Goal: Task Accomplishment & Management: Manage account settings

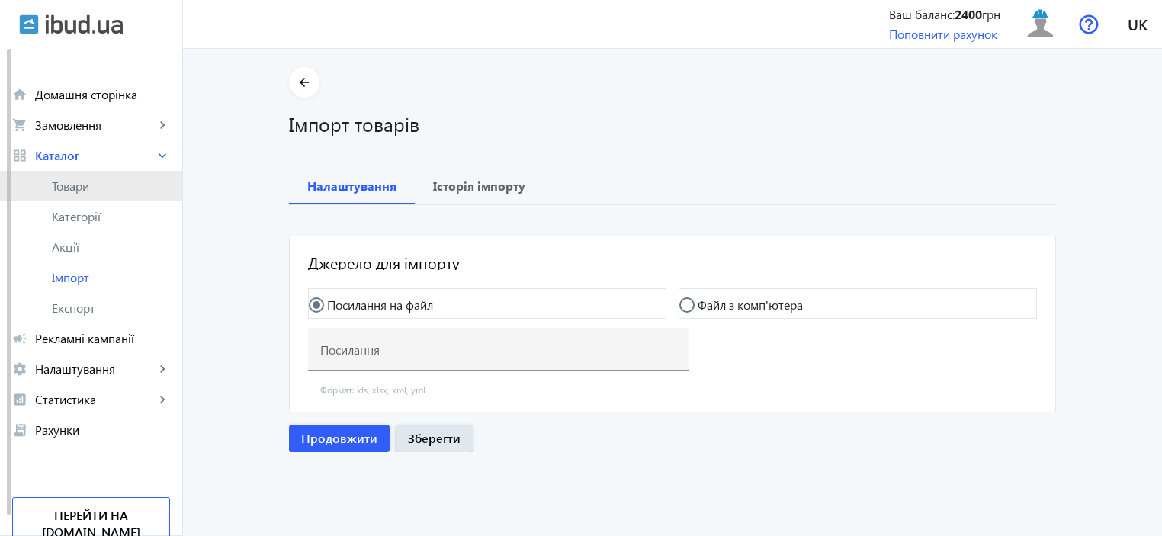
click at [66, 195] on link "Товари" at bounding box center [91, 186] width 182 height 31
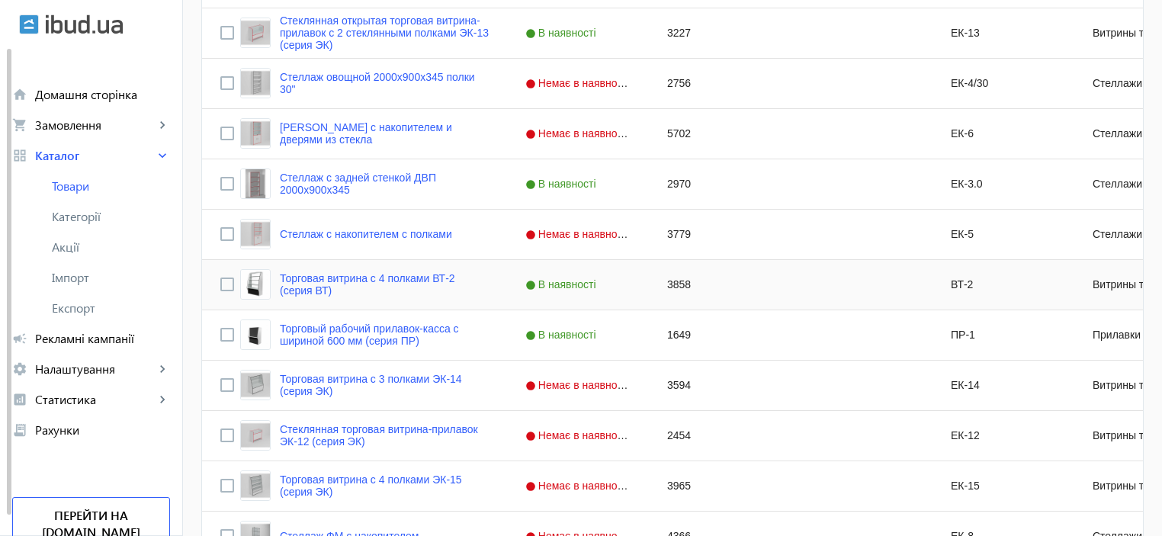
scroll to position [458, 0]
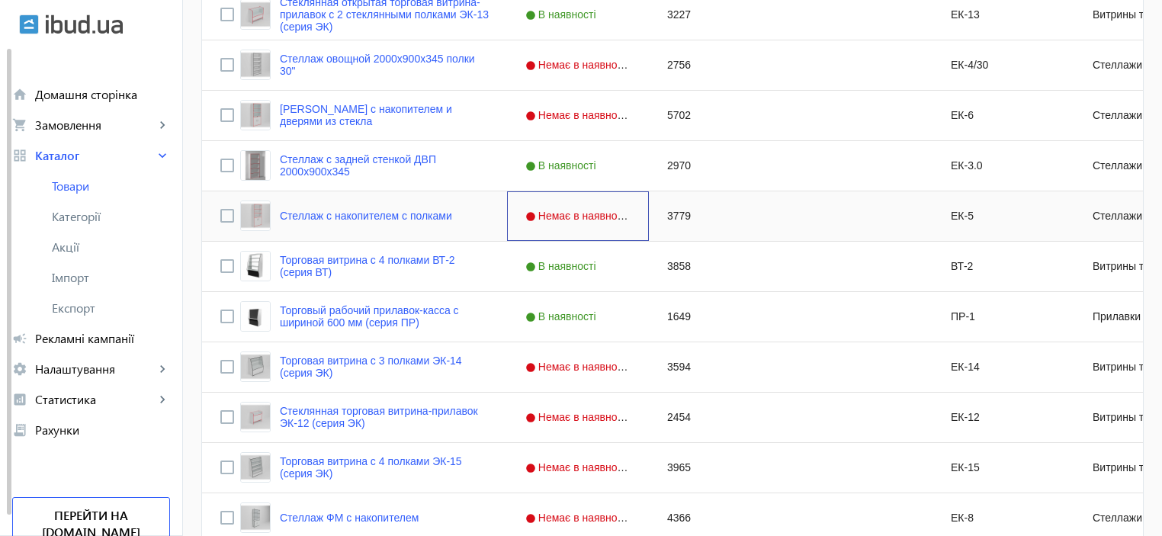
click at [546, 218] on span "Немає в наявності" at bounding box center [580, 216] width 108 height 12
click at [345, 223] on div "Стеллаж с накопителем с полками" at bounding box center [346, 216] width 212 height 31
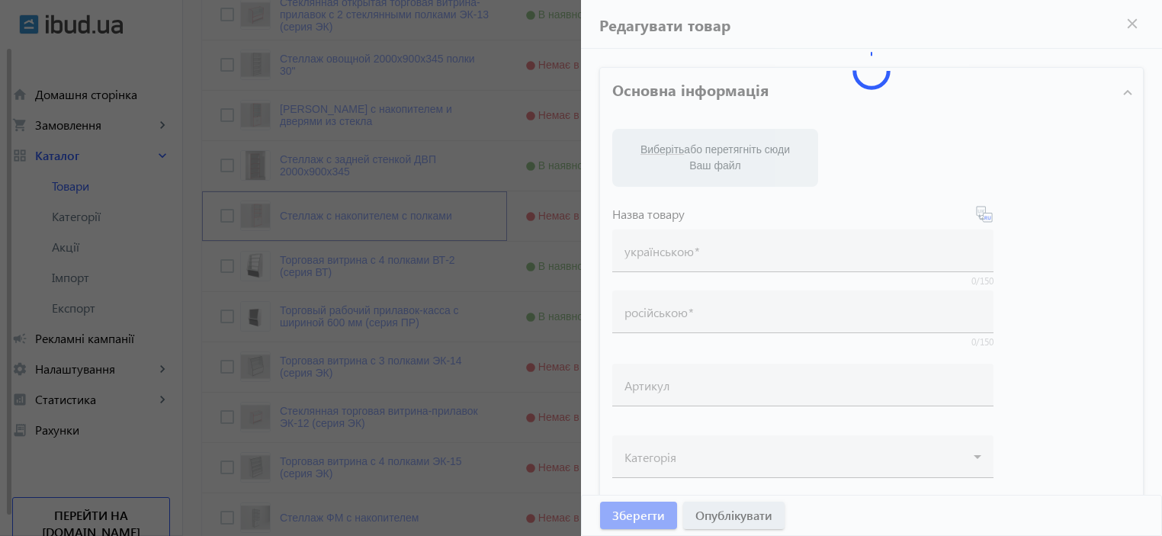
type input "Стеллаж с накопителем с полками"
type input "ЕК-5"
type input "3779"
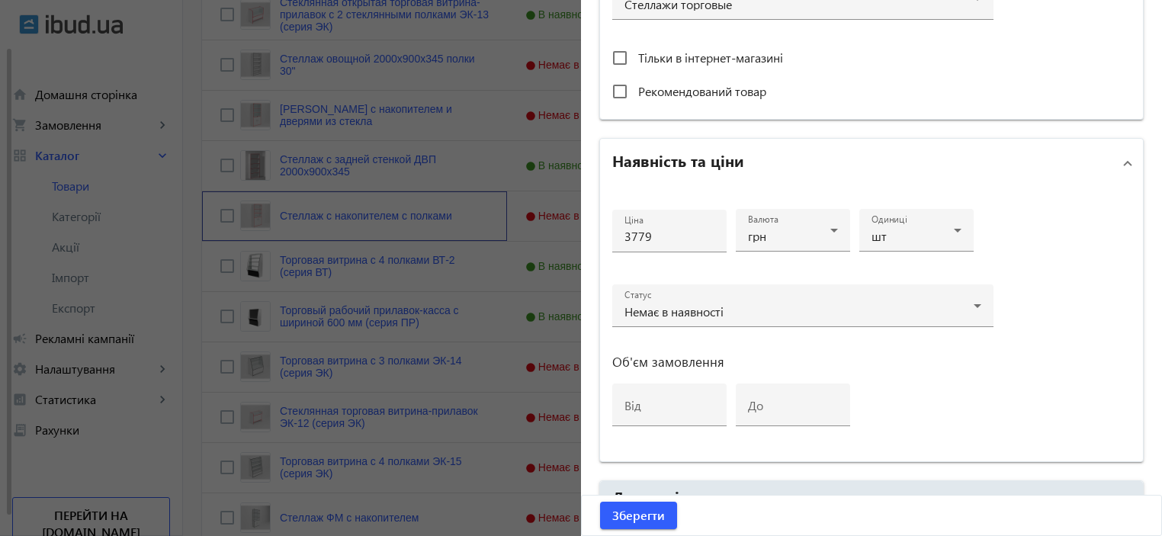
scroll to position [712, 0]
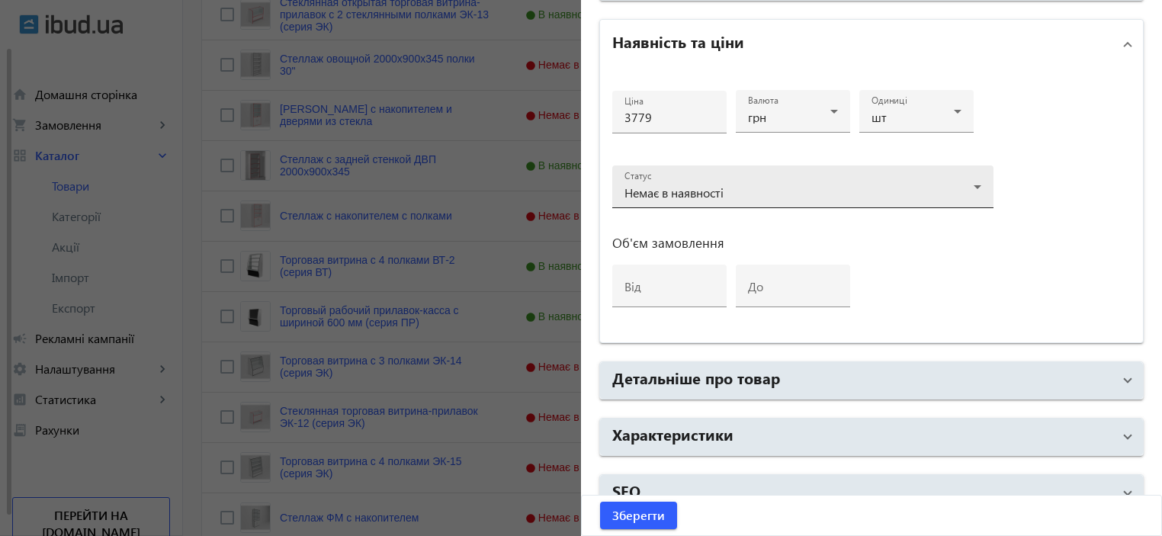
click at [915, 184] on div "Немає в наявності" at bounding box center [803, 193] width 357 height 18
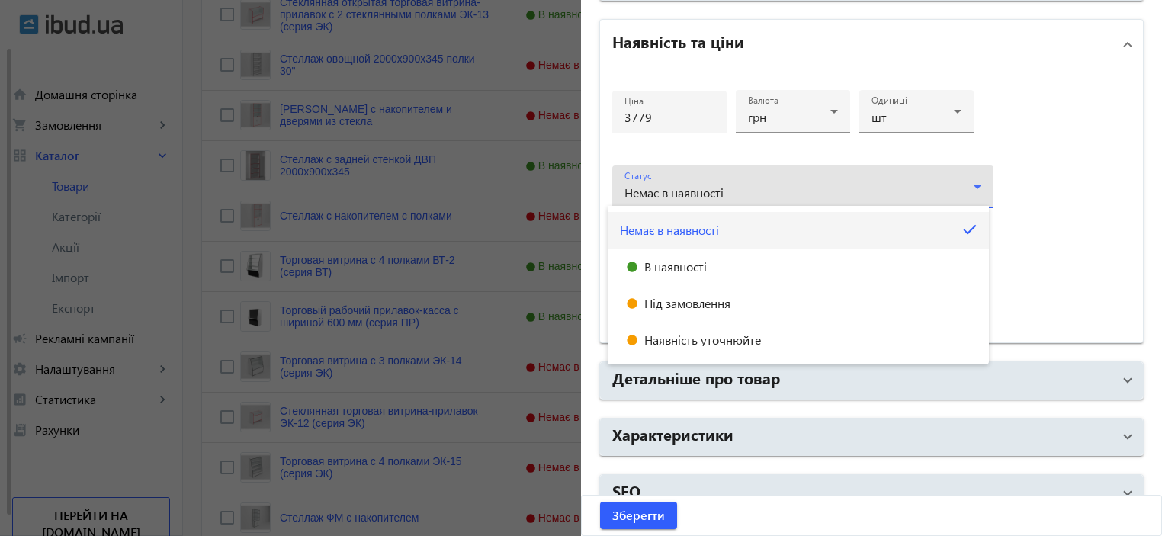
click at [915, 181] on div at bounding box center [581, 268] width 1162 height 536
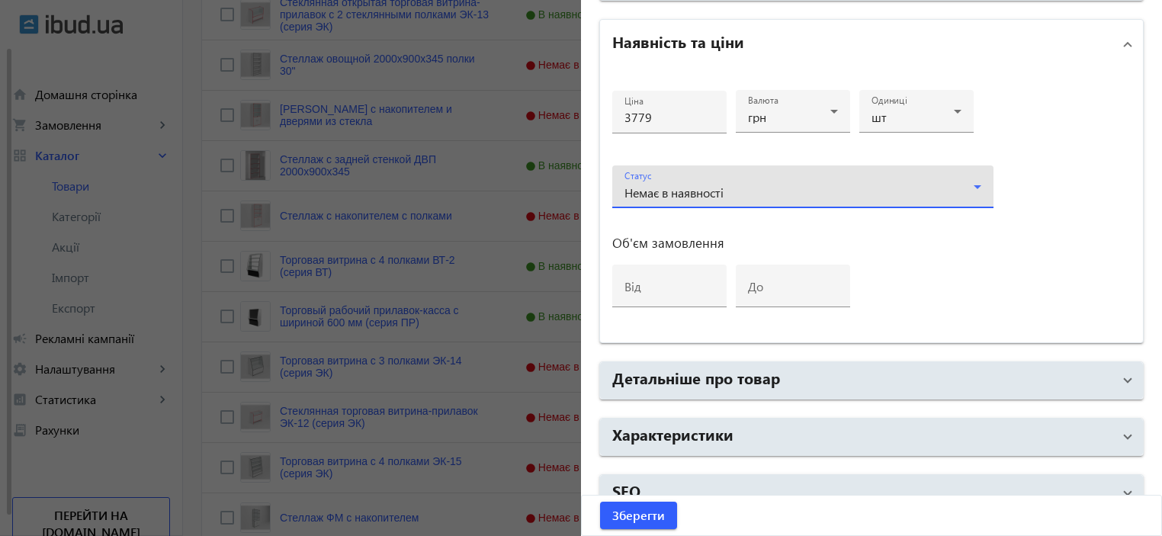
click at [930, 195] on div "Немає в наявності" at bounding box center [799, 193] width 349 height 12
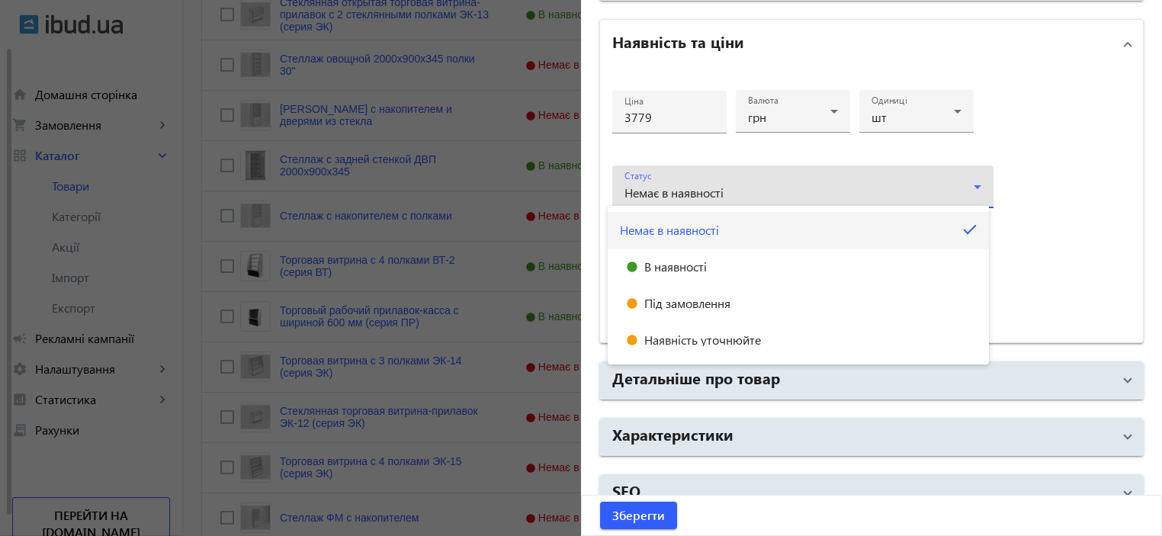
click at [930, 195] on div at bounding box center [581, 268] width 1162 height 536
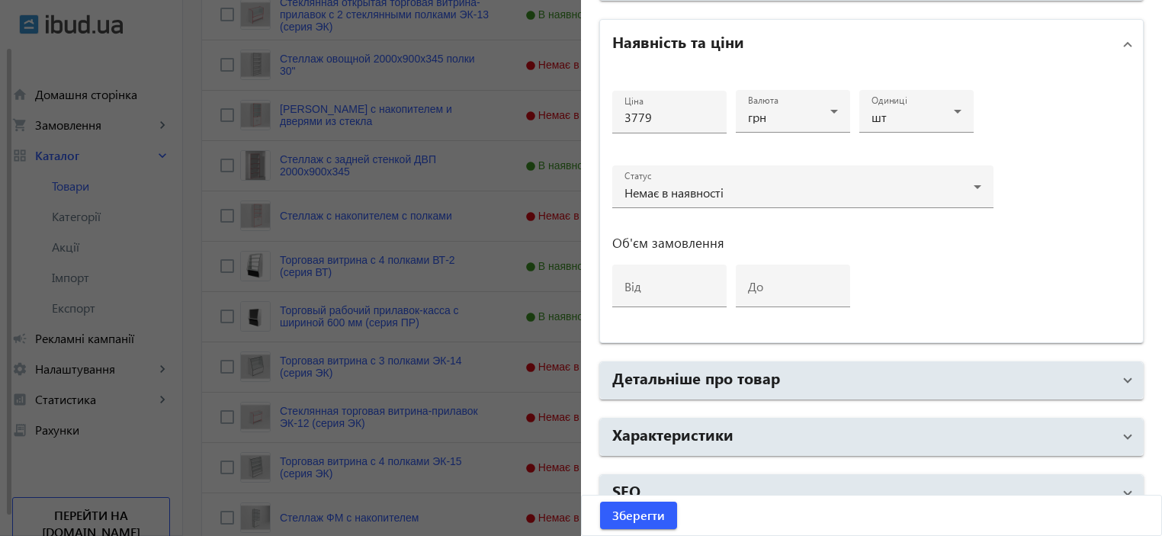
click at [1037, 255] on div "Ціна 3779 Валюта грн Одиниці шт Статус Немає в наявності Об'єм замовлення від до" at bounding box center [871, 206] width 543 height 274
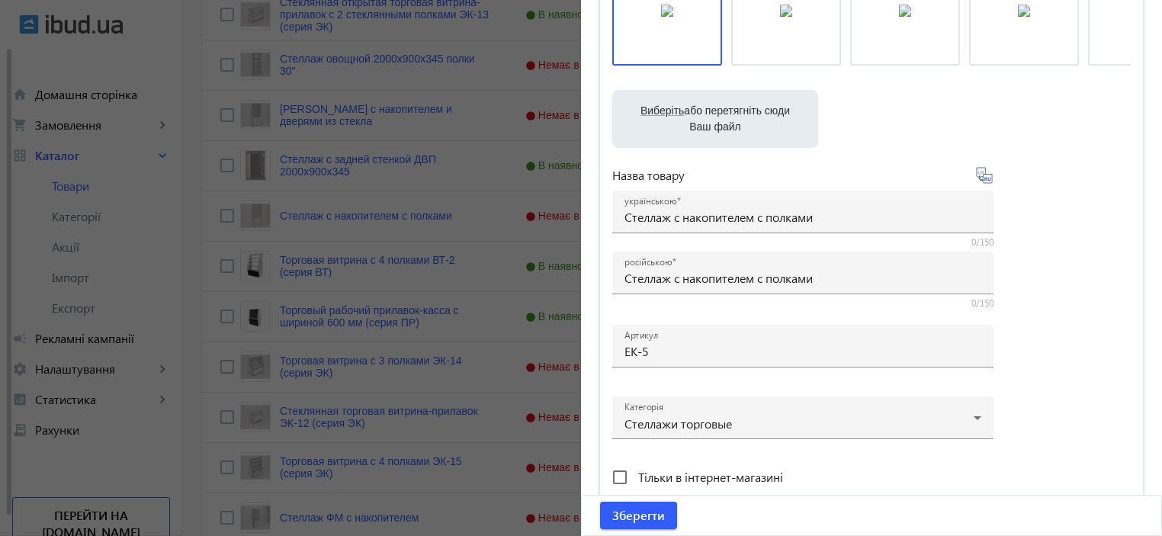
scroll to position [0, 0]
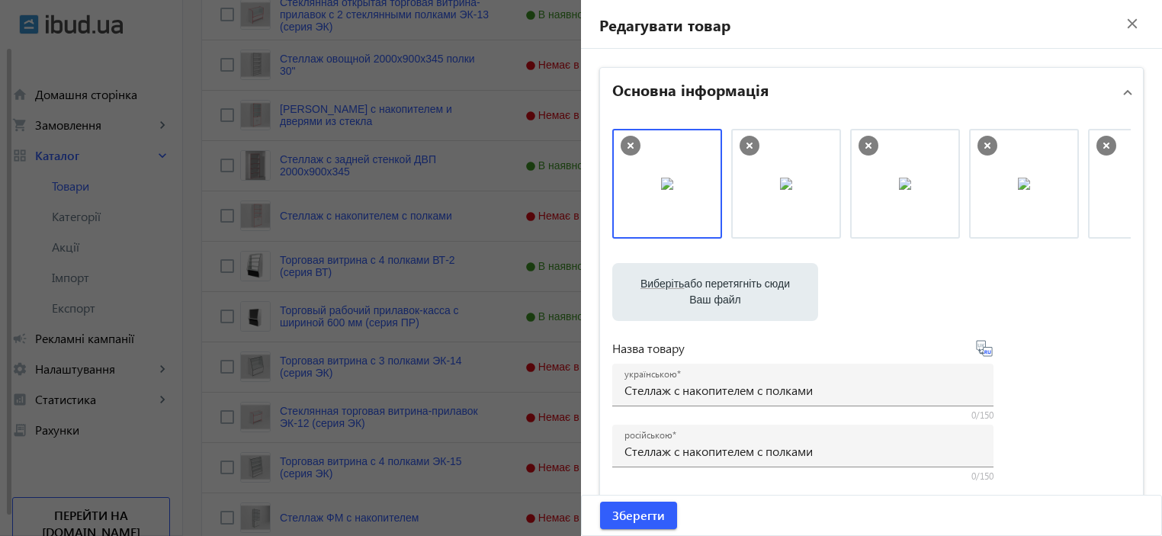
click at [1129, 20] on mat-icon "close" at bounding box center [1132, 23] width 23 height 23
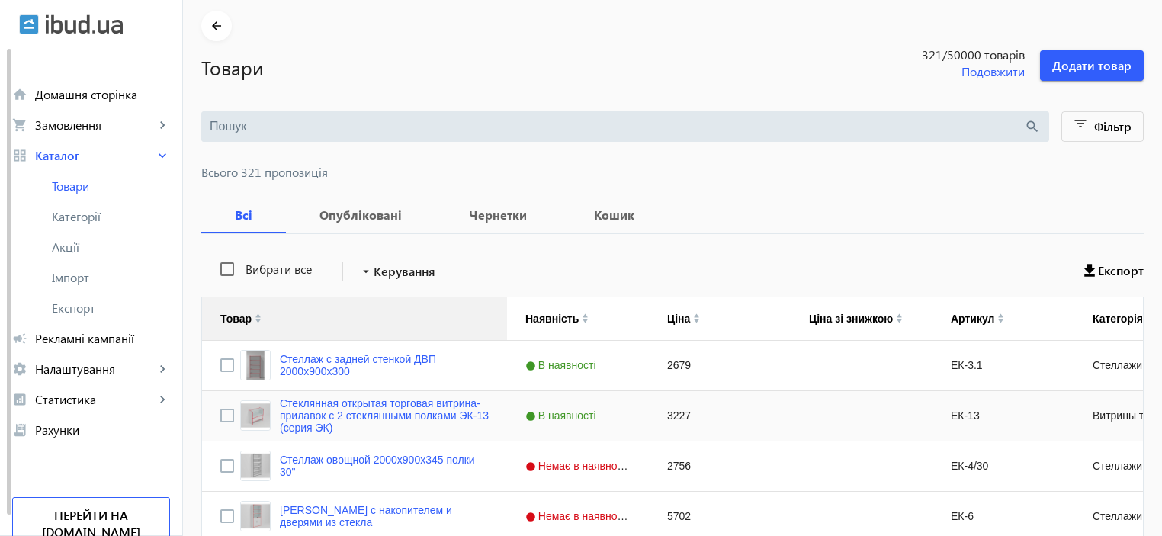
scroll to position [50, 0]
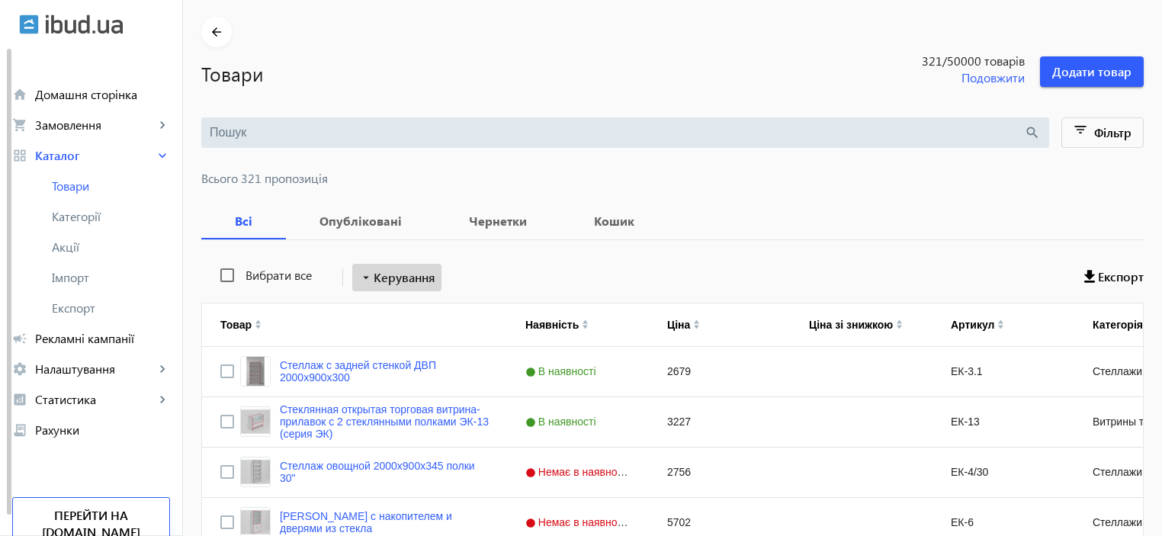
click at [396, 285] on span "Керування" at bounding box center [405, 277] width 62 height 18
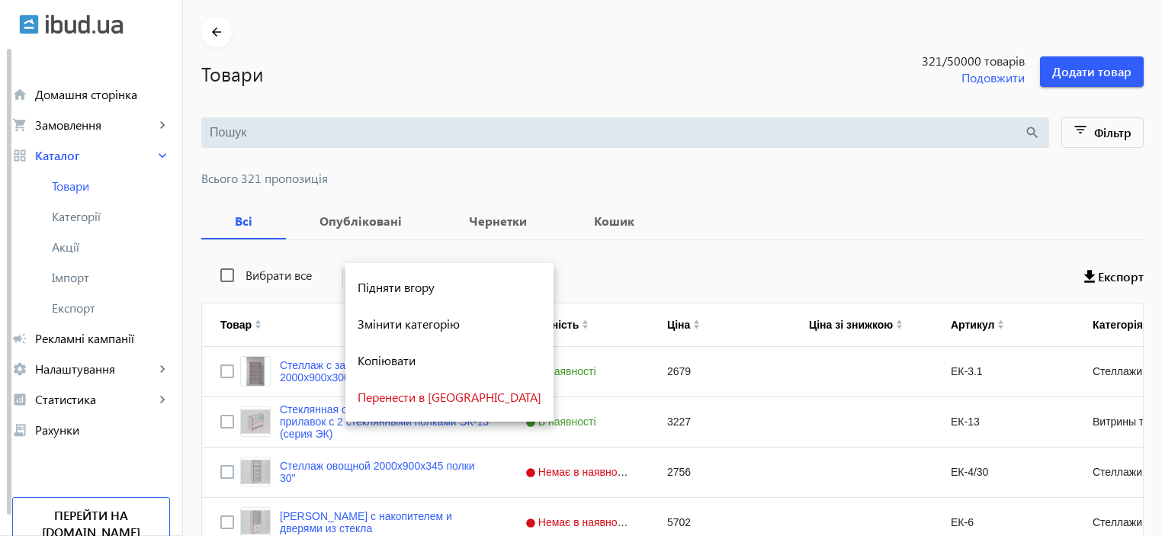
click at [662, 256] on div at bounding box center [581, 268] width 1162 height 536
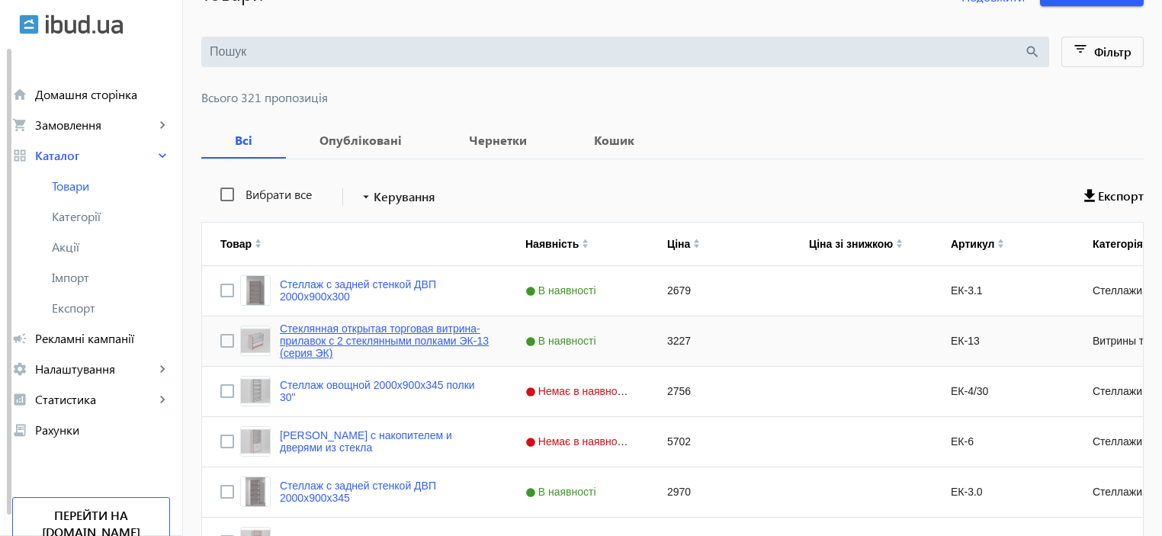
scroll to position [153, 0]
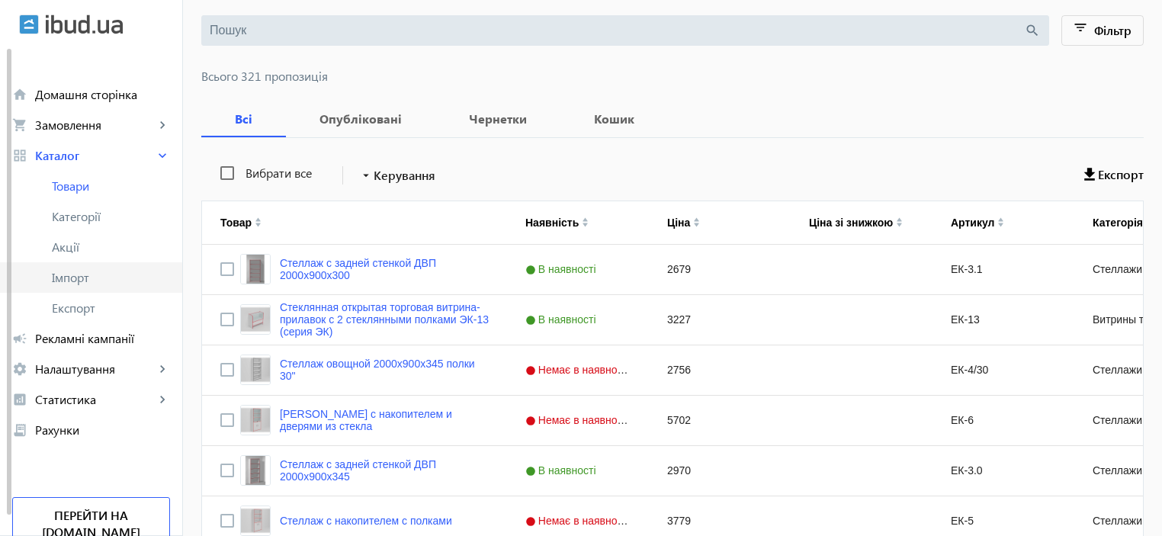
click at [66, 275] on span "Імпорт" at bounding box center [111, 277] width 118 height 15
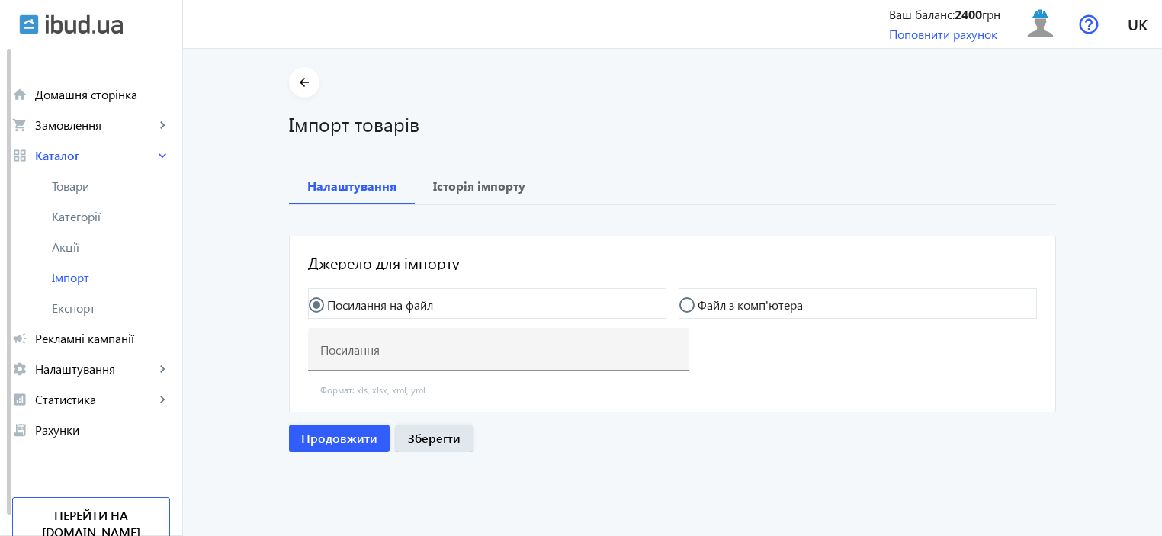
type input "[URL][DOMAIN_NAME]"
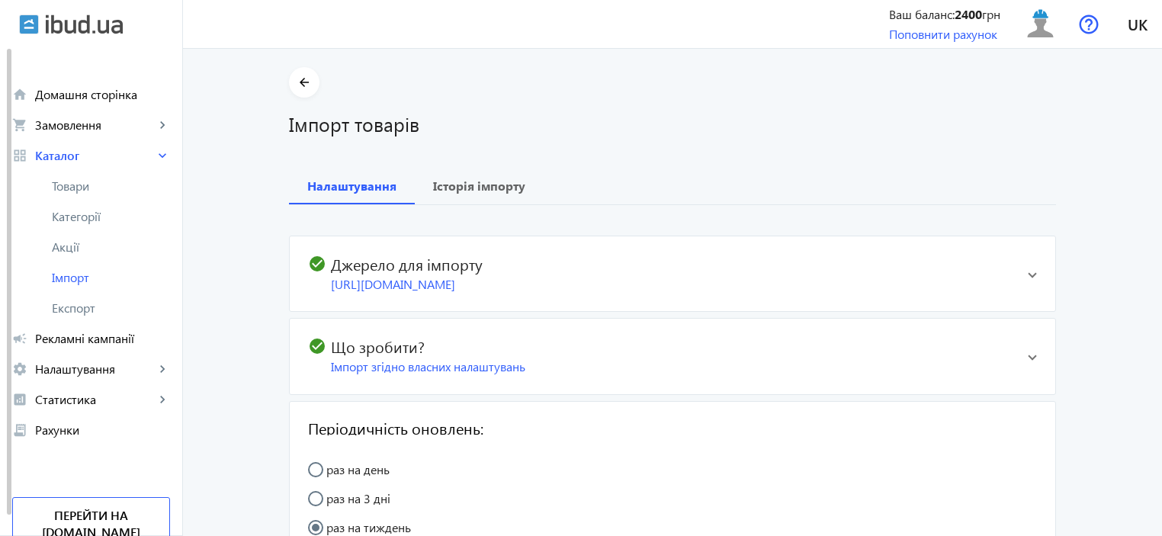
scroll to position [4, 0]
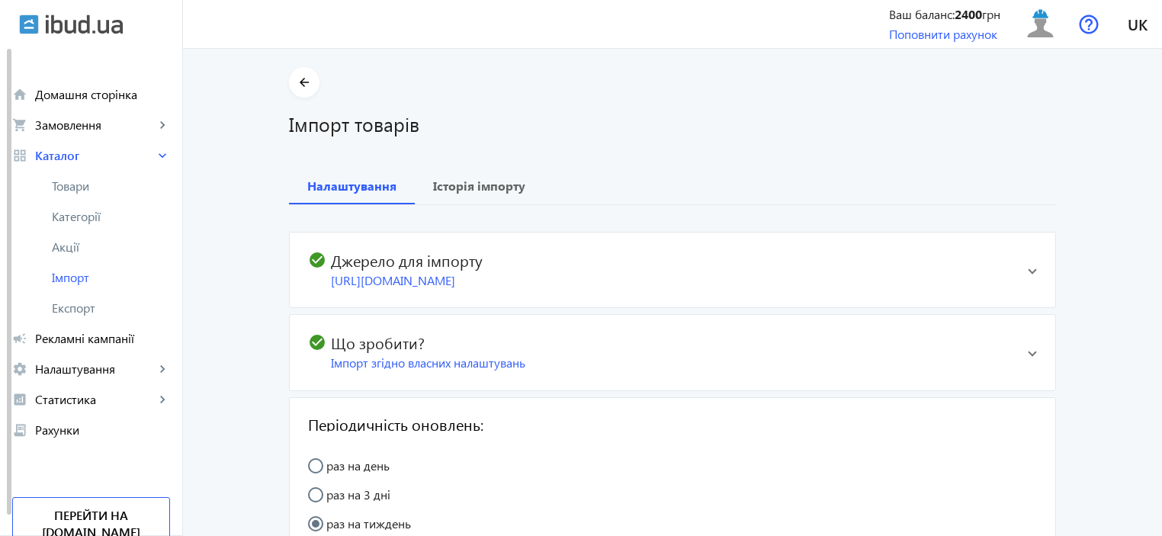
click at [678, 371] on div "Імпорт згідно власних налаштувань" at bounding box center [673, 363] width 685 height 17
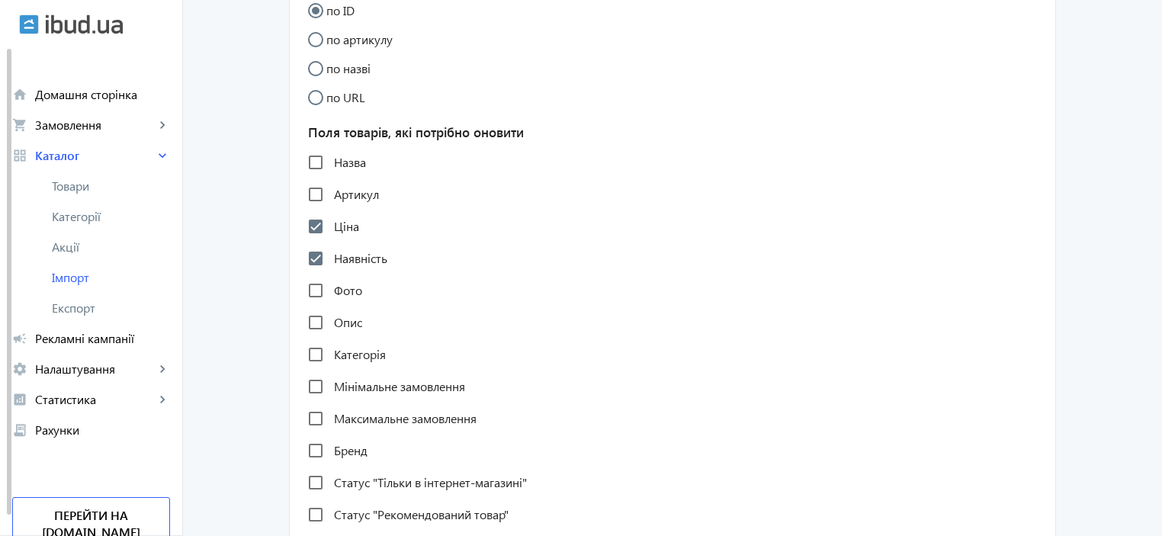
scroll to position [661, 0]
click at [316, 273] on input "Наявність" at bounding box center [316, 258] width 31 height 31
checkbox input "false"
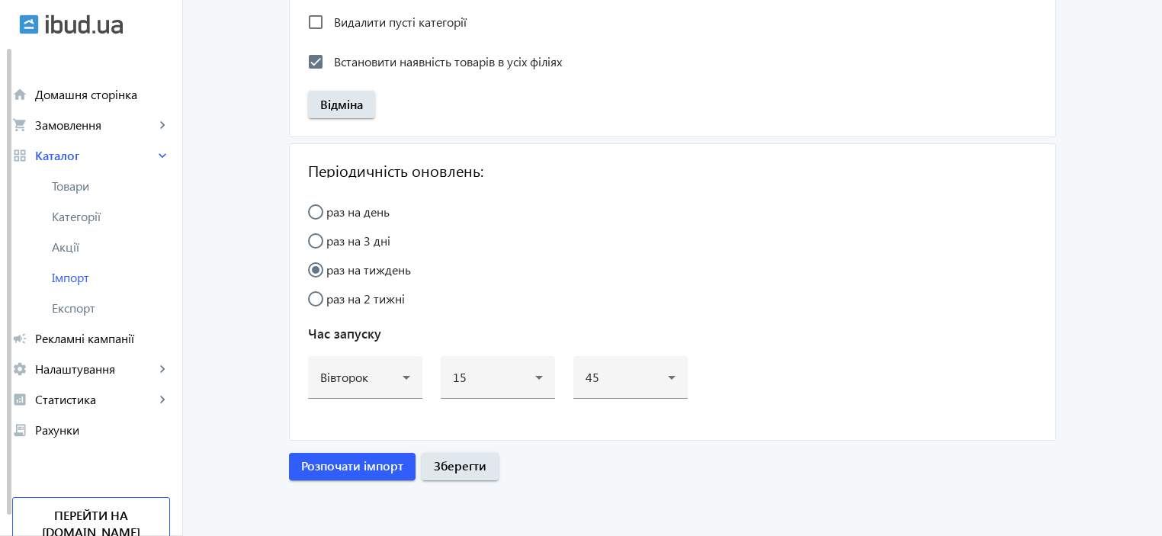
scroll to position [1721, 0]
click at [480, 469] on span "Зберегти" at bounding box center [460, 466] width 53 height 17
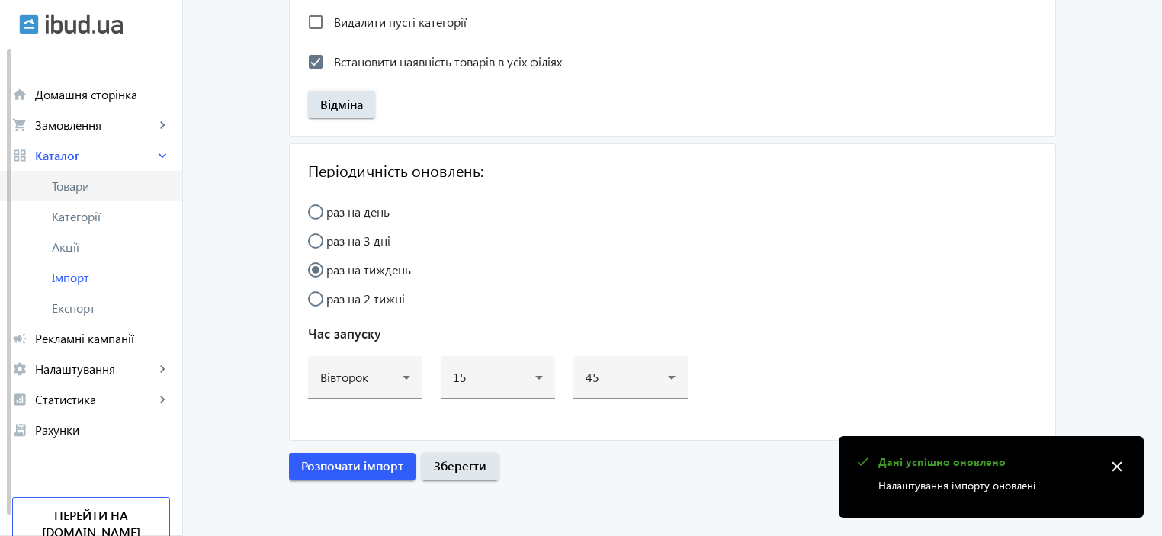
click at [80, 193] on span "Товари" at bounding box center [111, 185] width 118 height 15
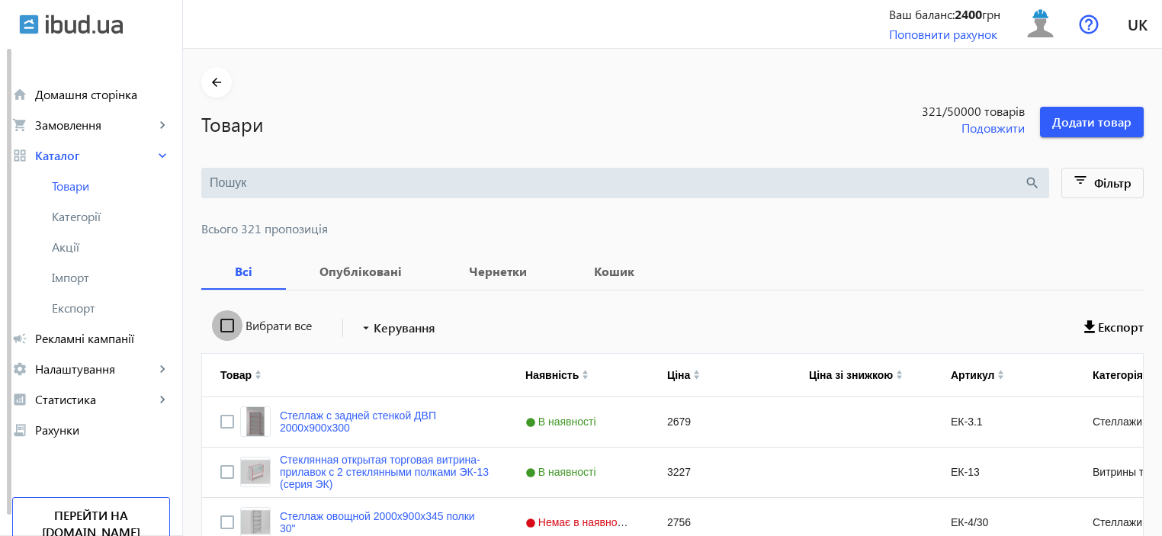
click at [220, 323] on input "Вибрати все" at bounding box center [227, 325] width 31 height 31
checkbox input "true"
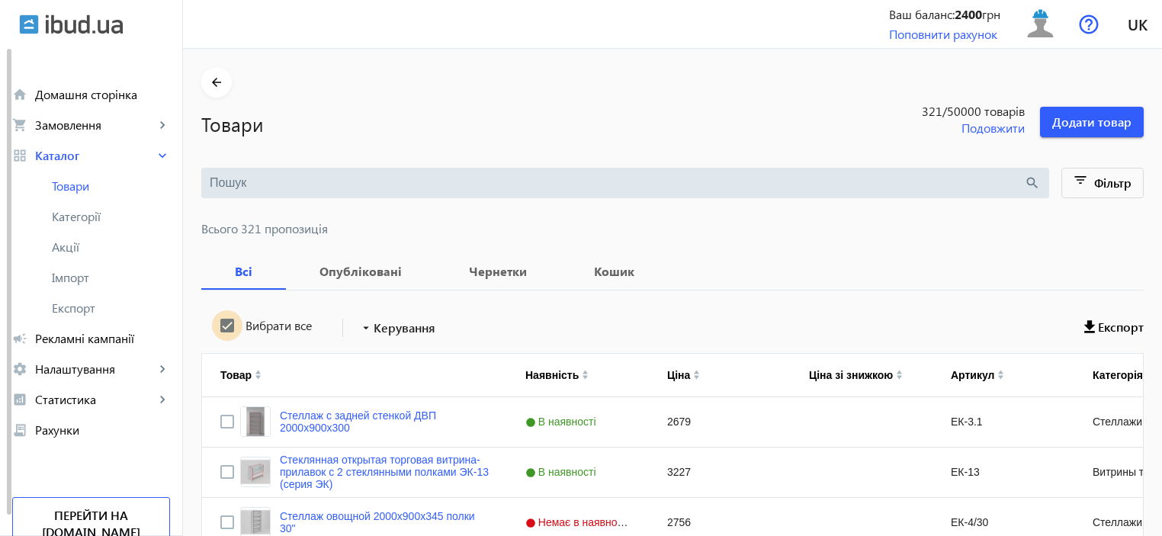
checkbox input "true"
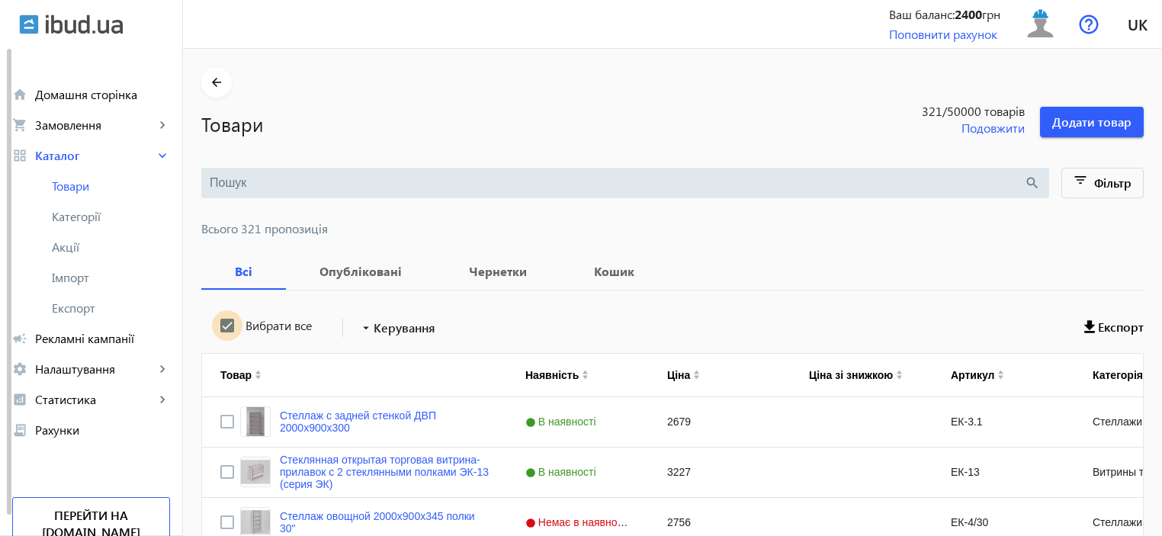
checkbox input "true"
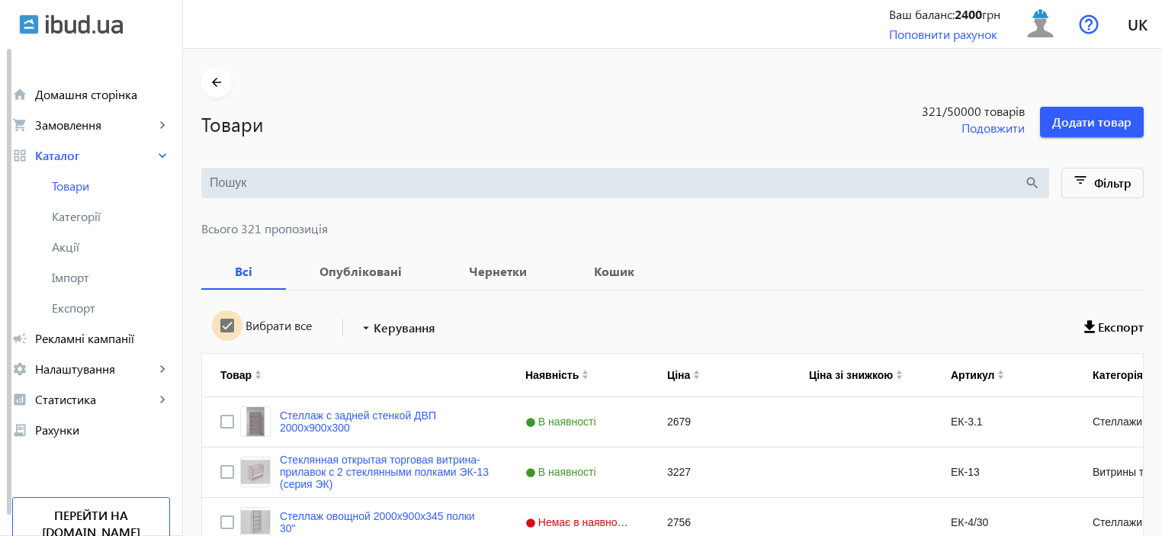
checkbox input "true"
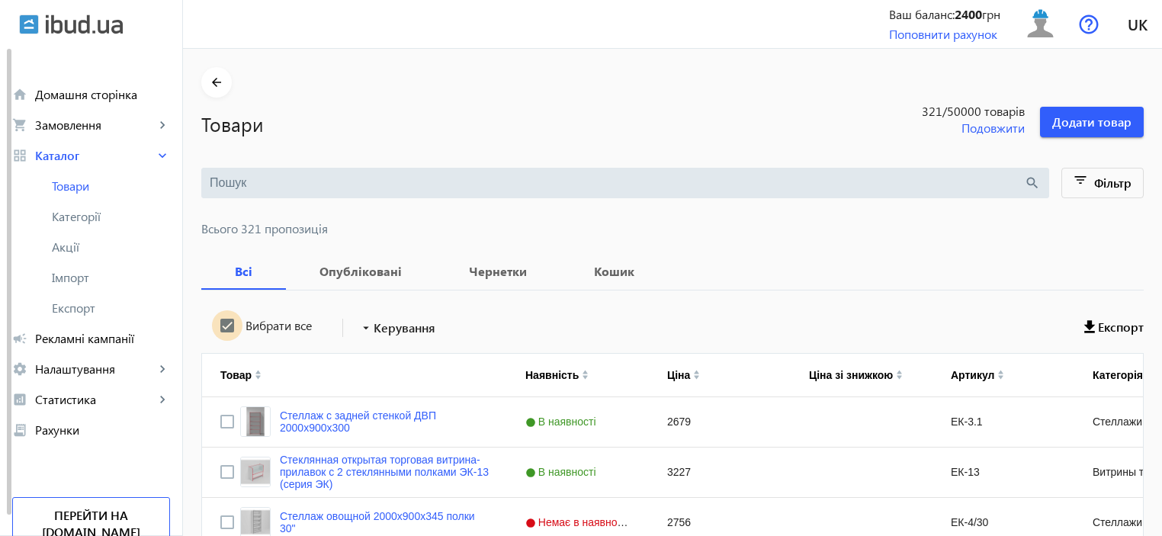
checkbox input "true"
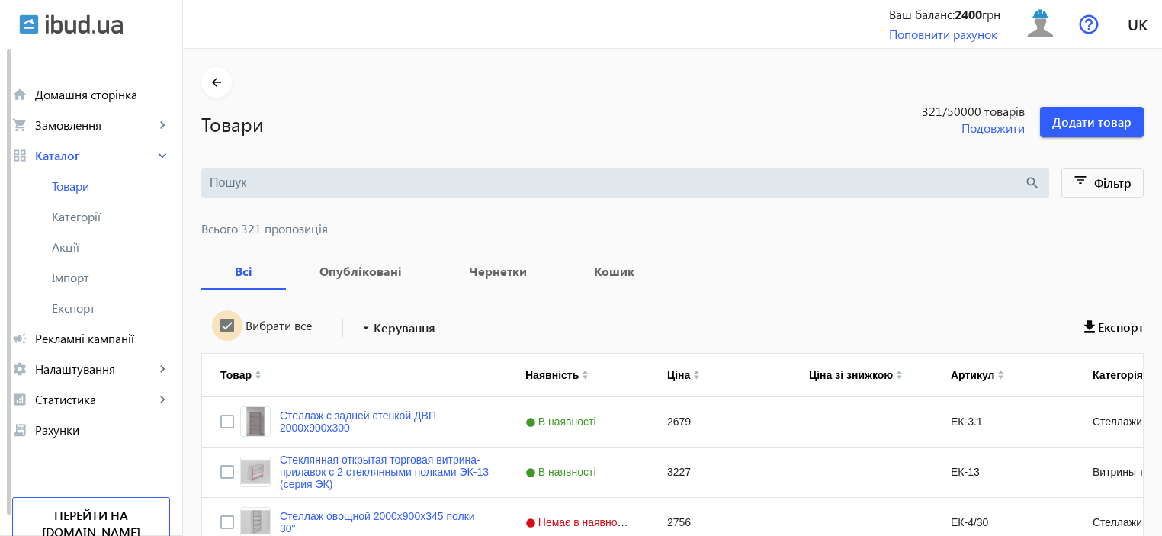
checkbox input "true"
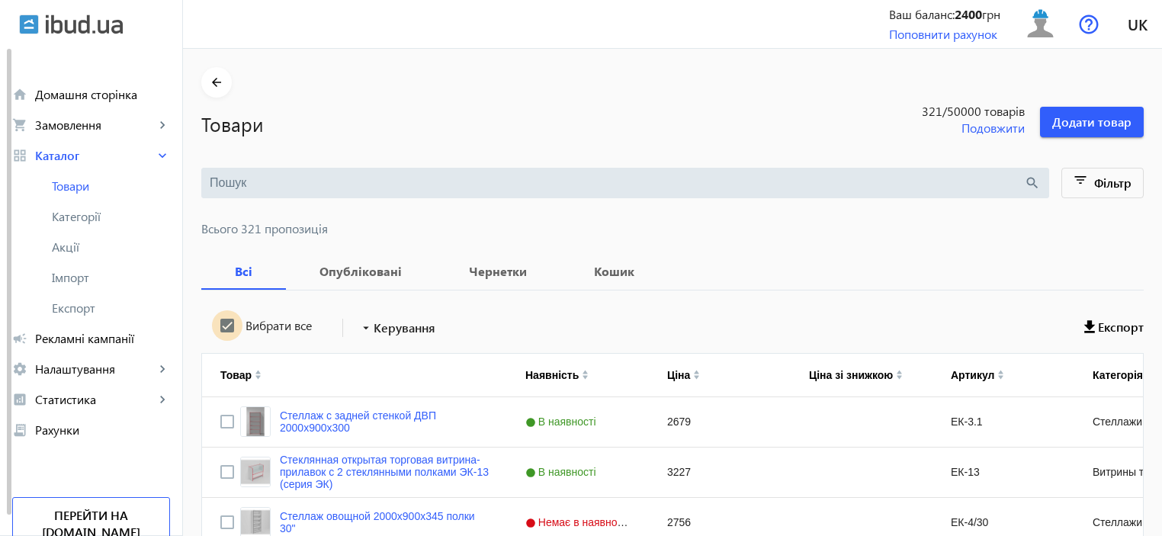
checkbox input "true"
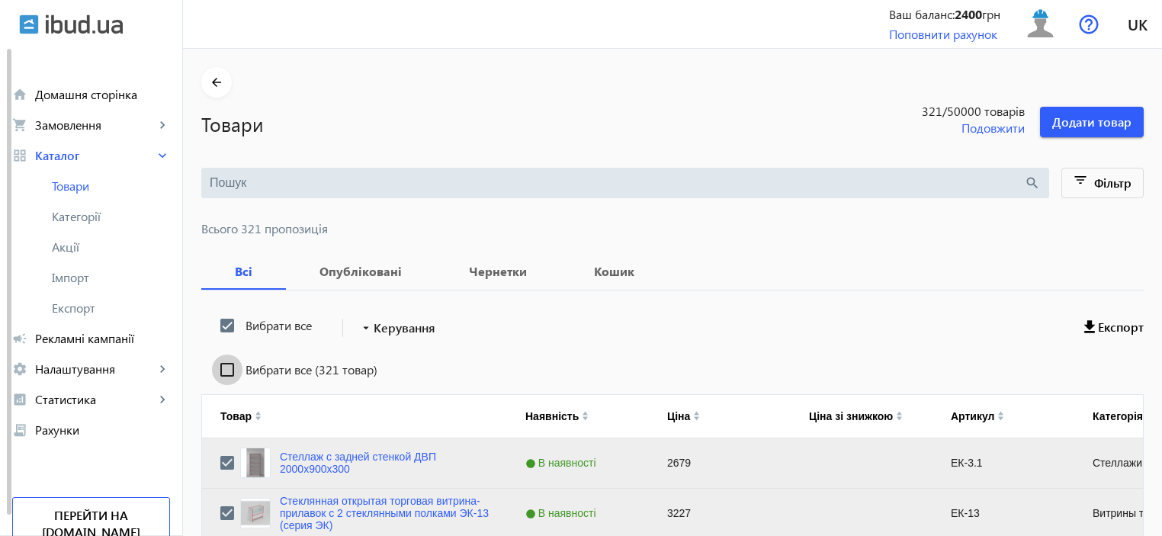
click at [219, 360] on input "Вибрати все (321 товар)" at bounding box center [227, 370] width 31 height 31
checkbox input "true"
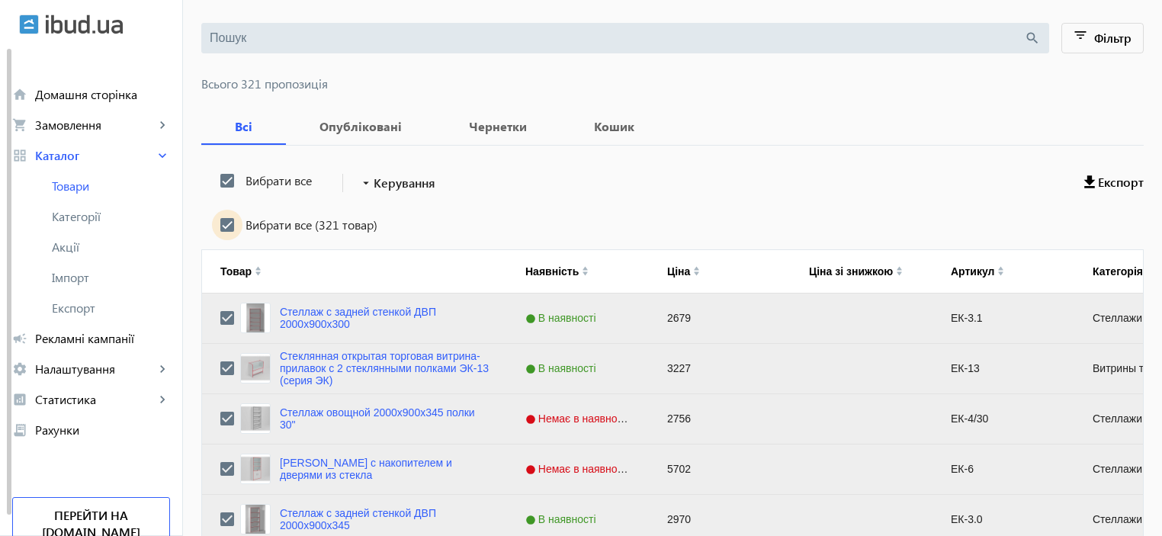
scroll to position [153, 0]
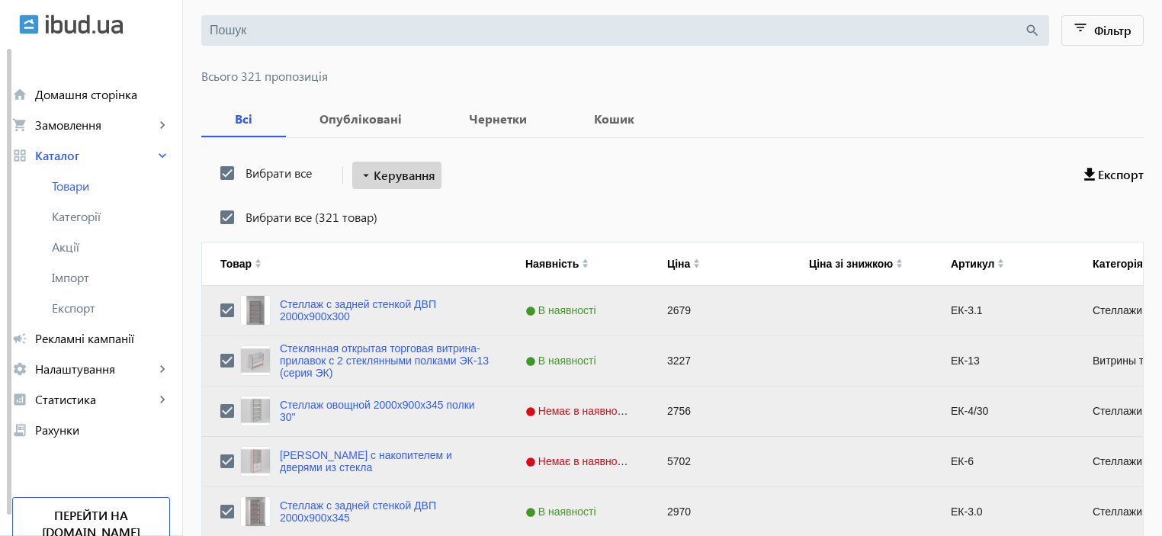
click at [398, 182] on span "Керування" at bounding box center [405, 175] width 62 height 18
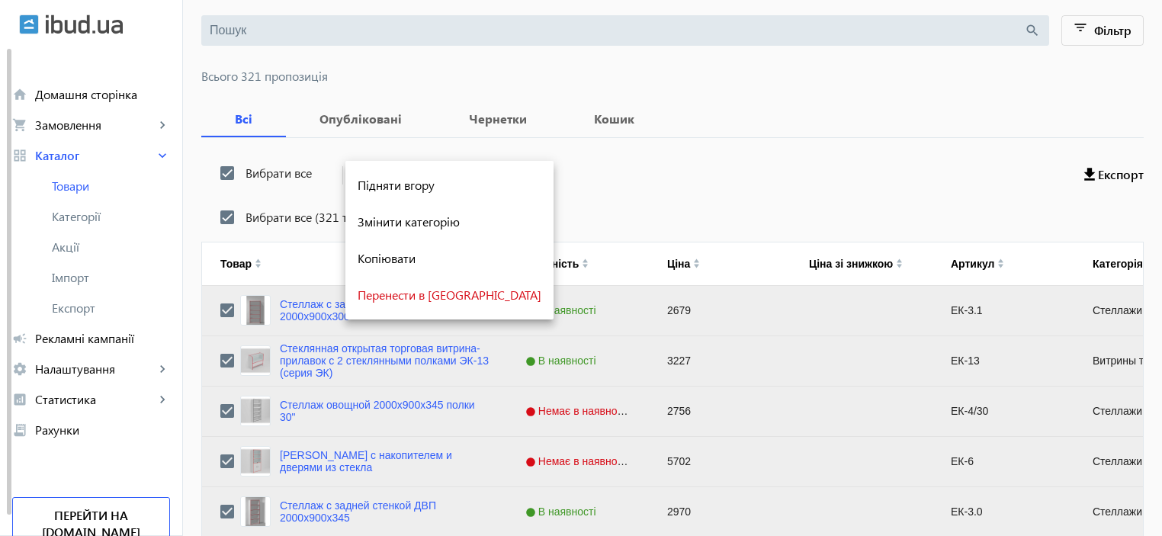
click at [616, 190] on div at bounding box center [581, 268] width 1162 height 536
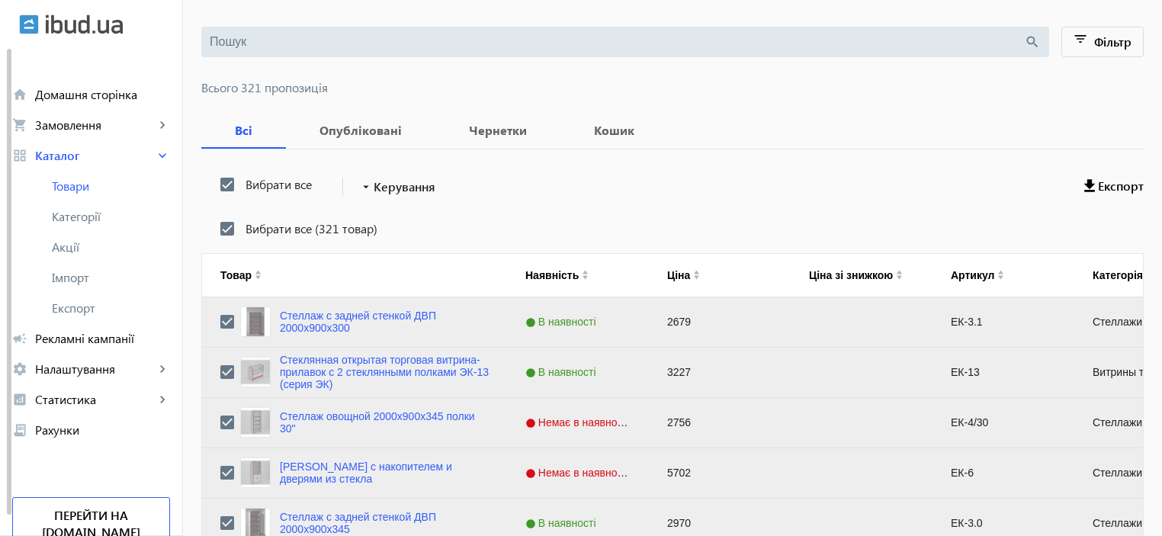
scroll to position [101, 0]
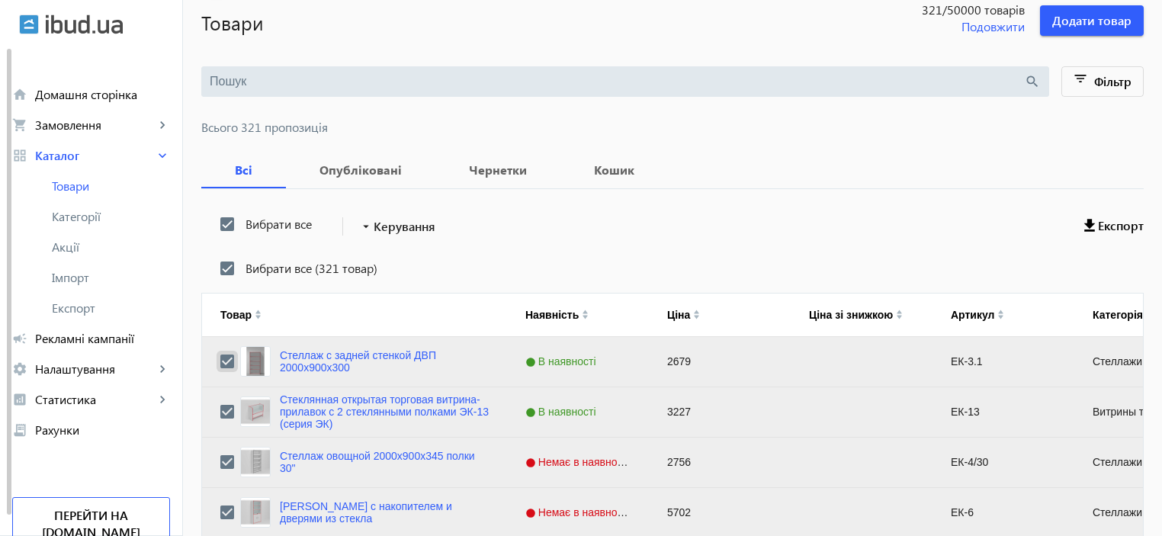
click at [220, 362] on input "Press Space to toggle row selection (checked)" at bounding box center [227, 362] width 14 height 14
checkbox input "false"
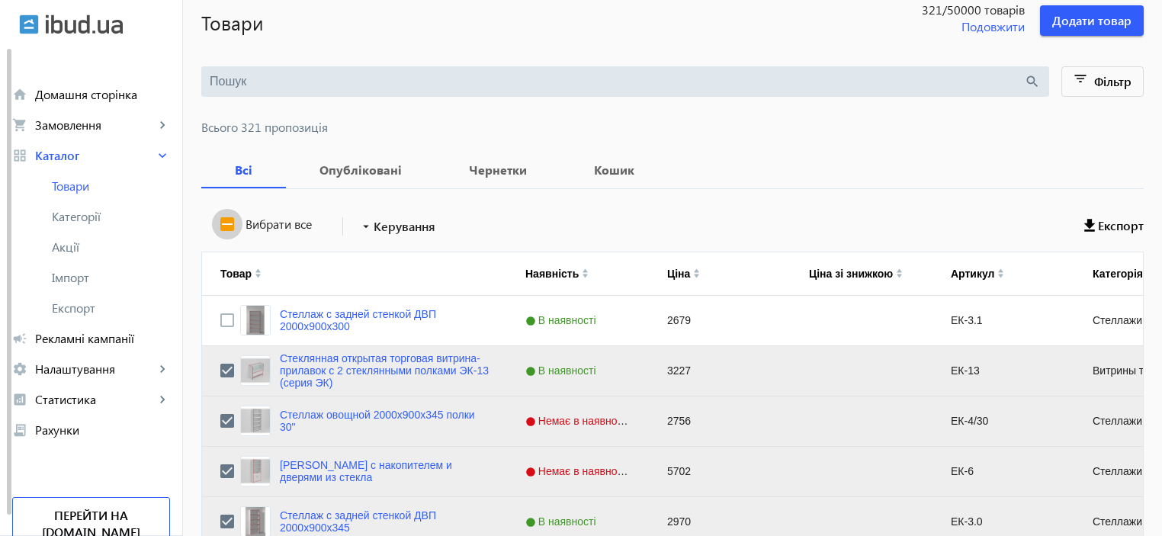
click at [221, 230] on input "Вибрати все" at bounding box center [227, 224] width 31 height 31
checkbox input "true"
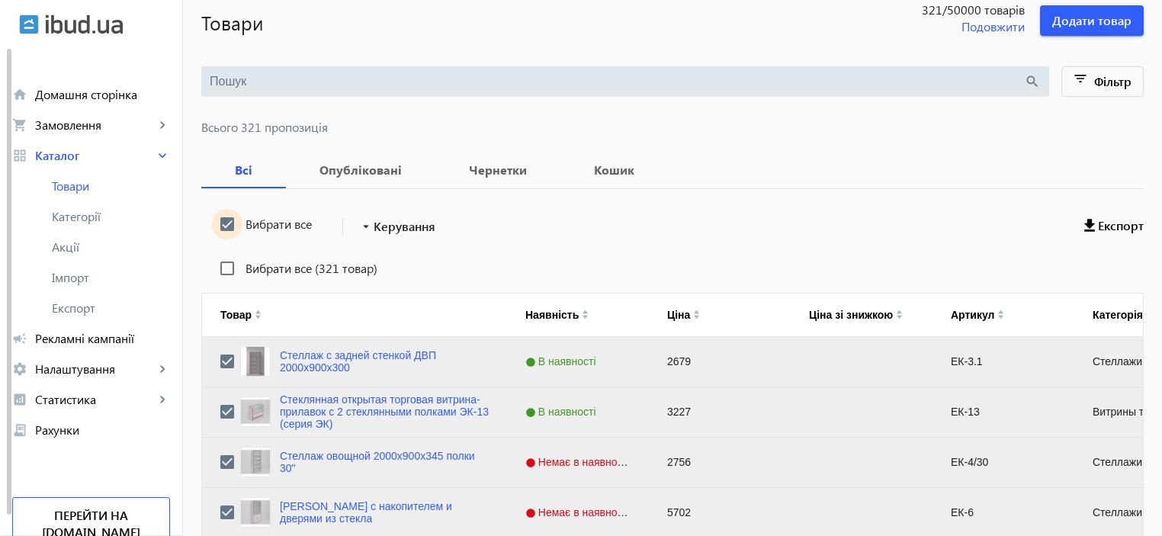
click at [221, 230] on input "Вибрати все" at bounding box center [227, 224] width 31 height 31
checkbox input "false"
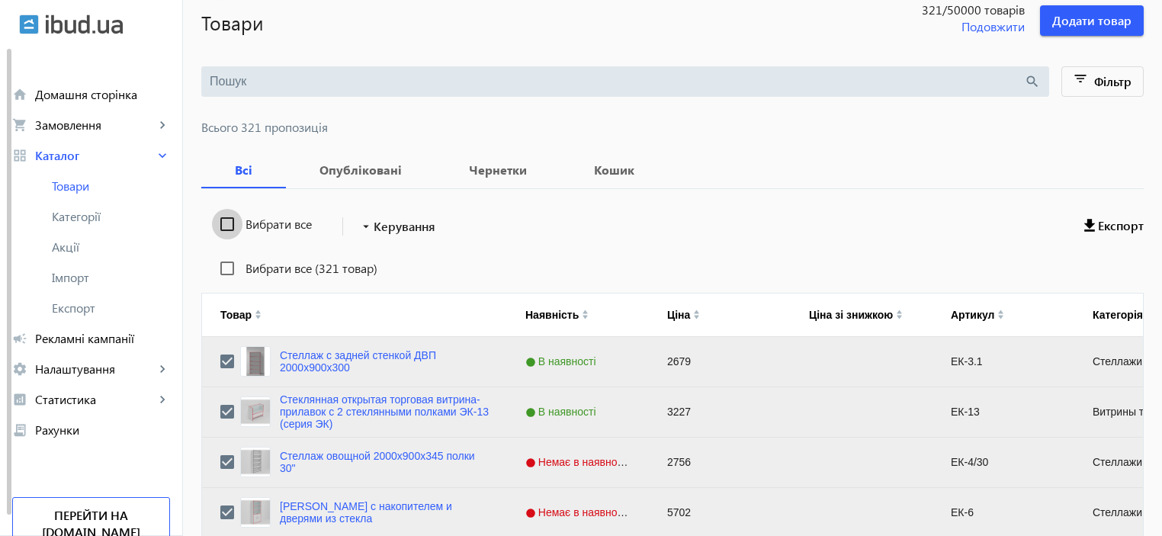
checkbox input "false"
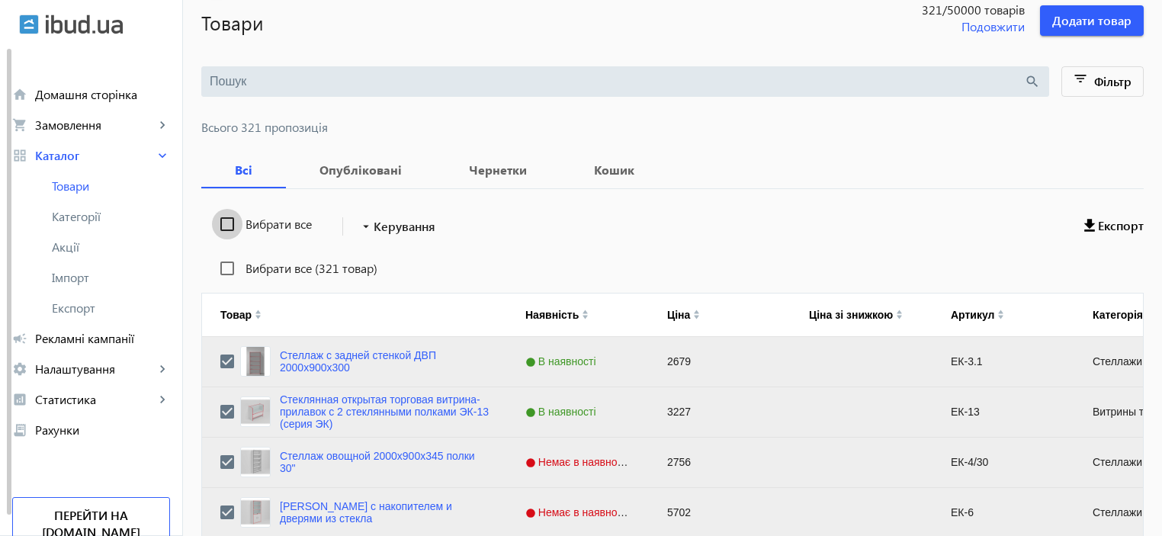
checkbox input "false"
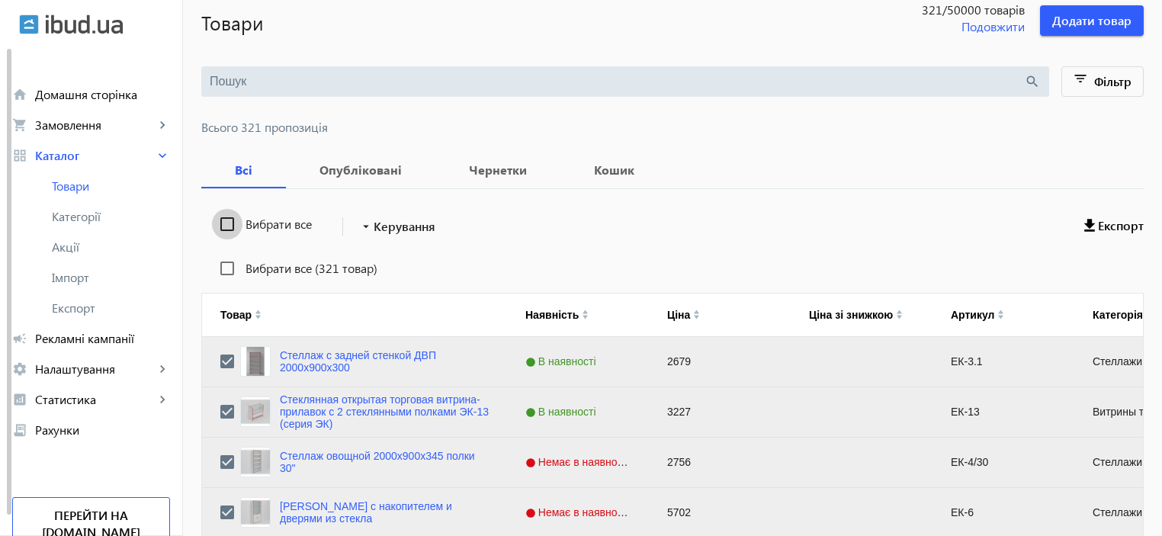
checkbox input "false"
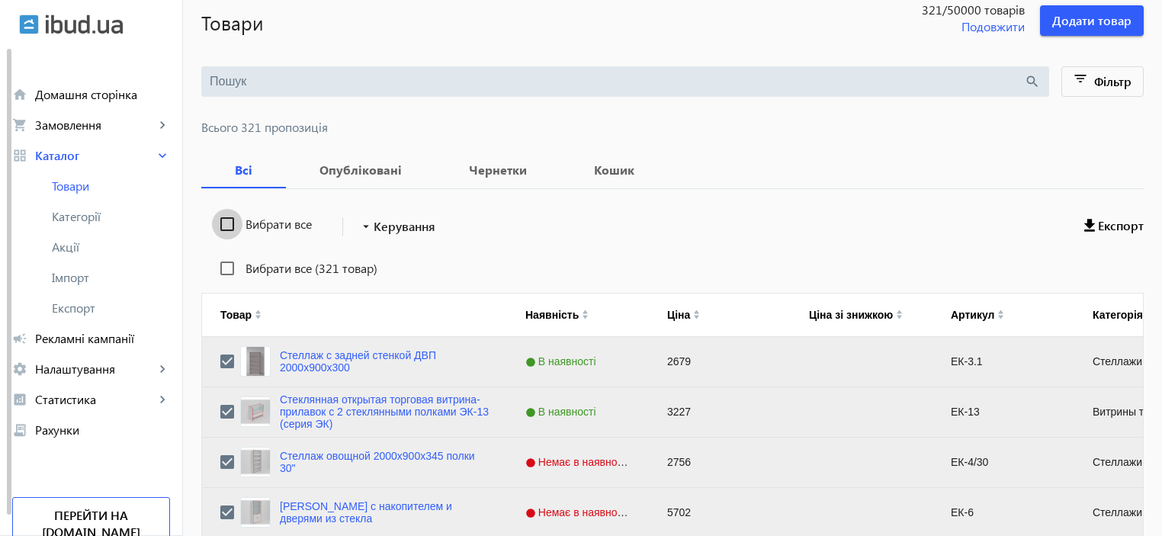
checkbox input "false"
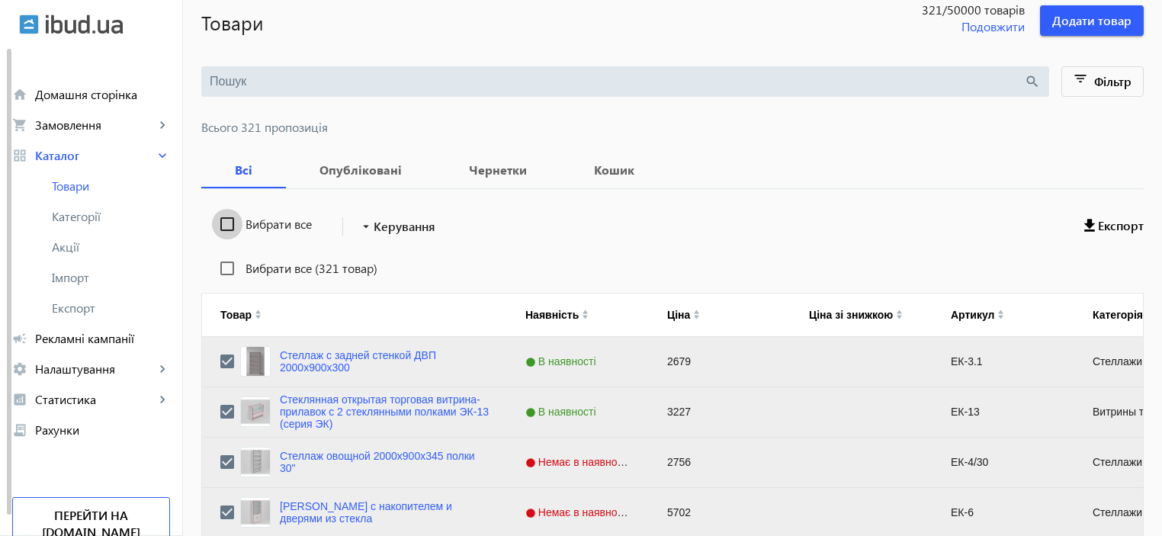
checkbox input "false"
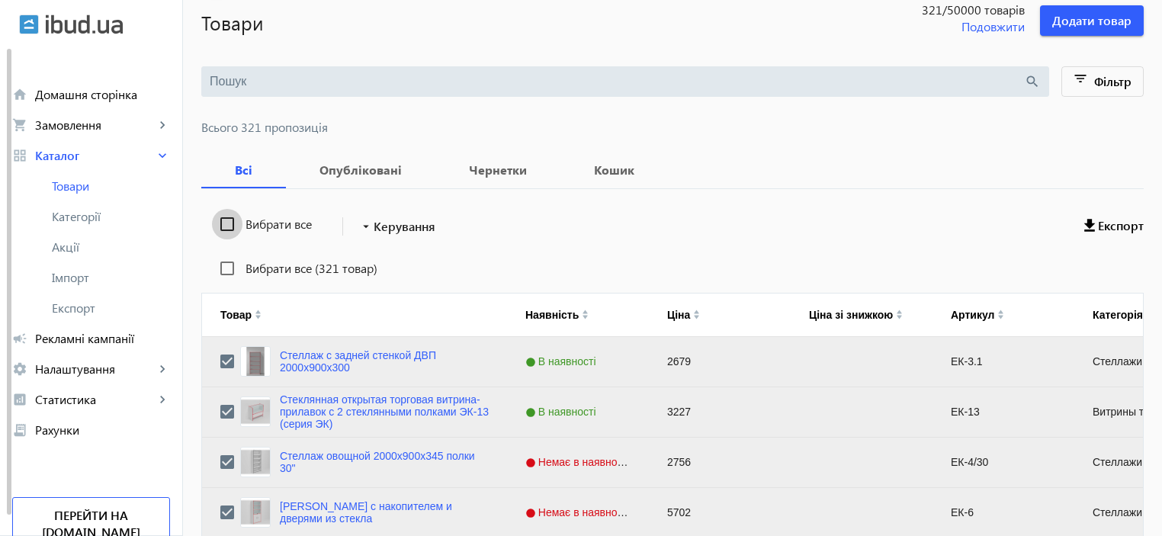
checkbox input "false"
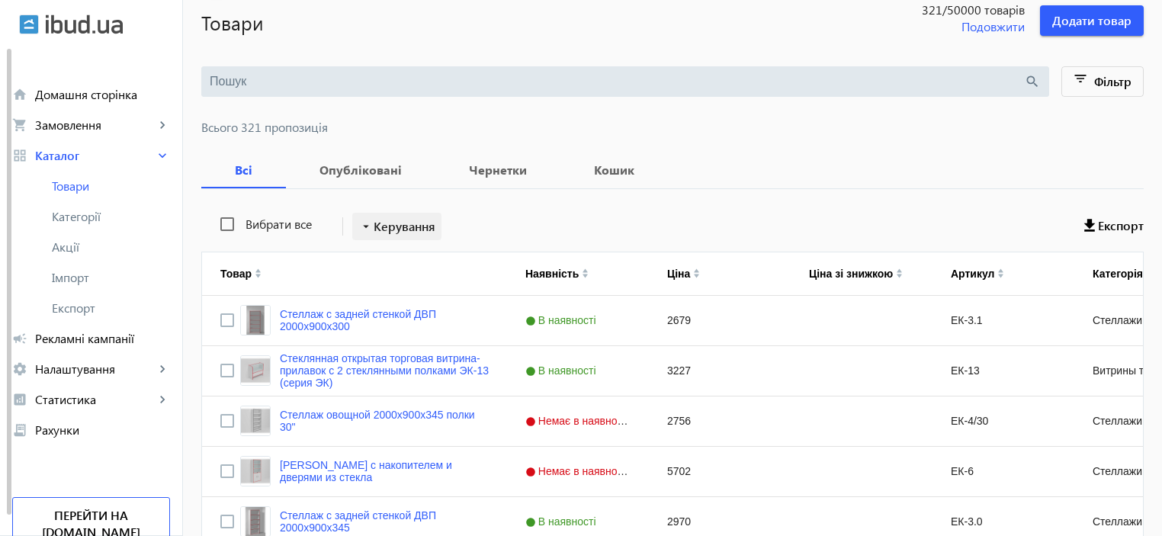
click at [402, 223] on span "Керування" at bounding box center [405, 226] width 62 height 18
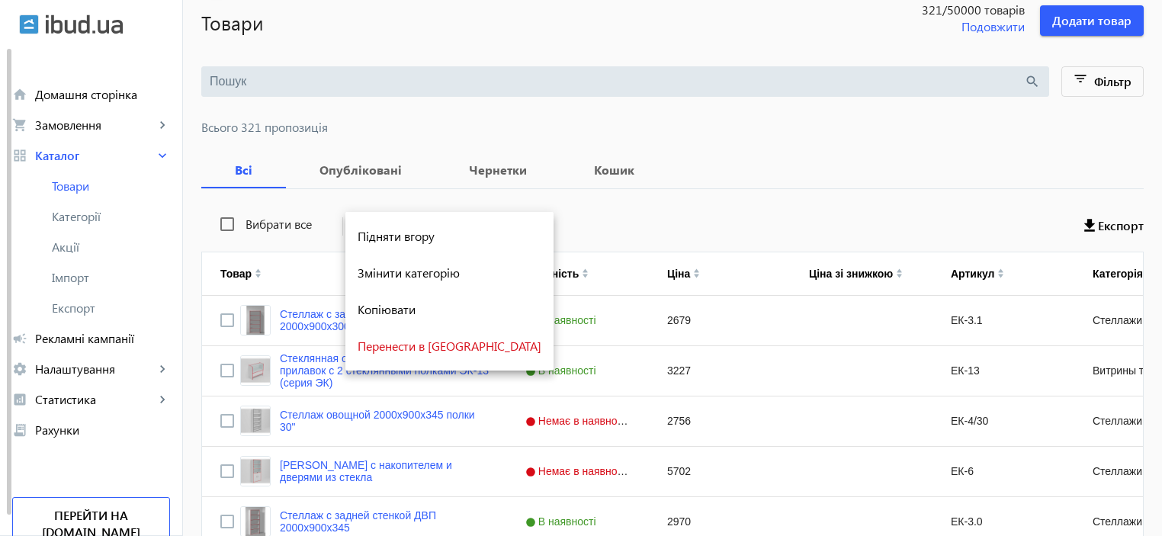
click at [777, 227] on div at bounding box center [581, 268] width 1162 height 536
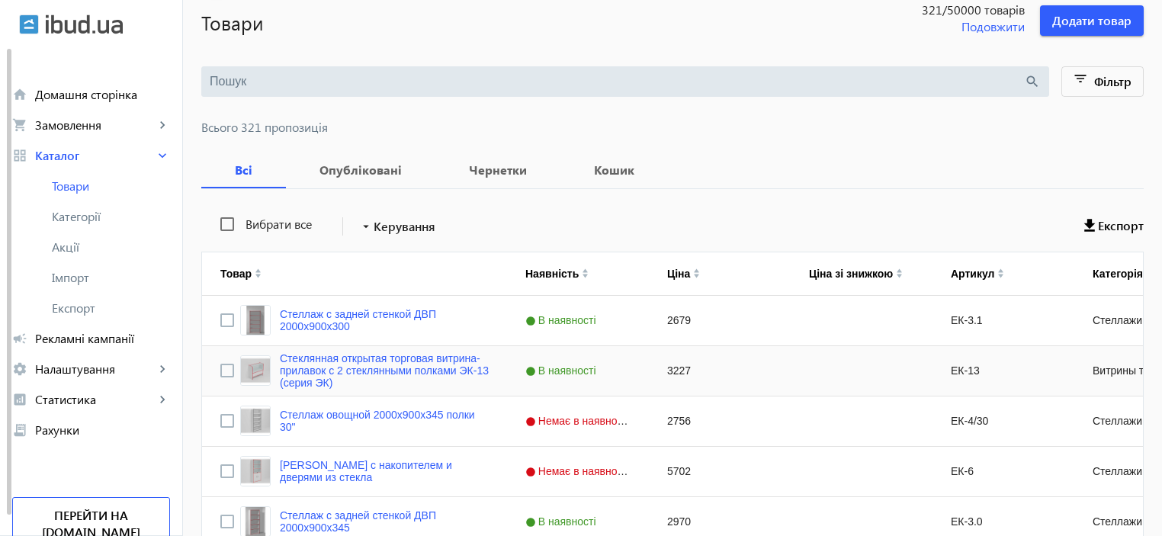
click at [580, 368] on span "В наявності" at bounding box center [563, 371] width 75 height 12
click at [585, 428] on div "Немає в наявності" at bounding box center [578, 422] width 142 height 50
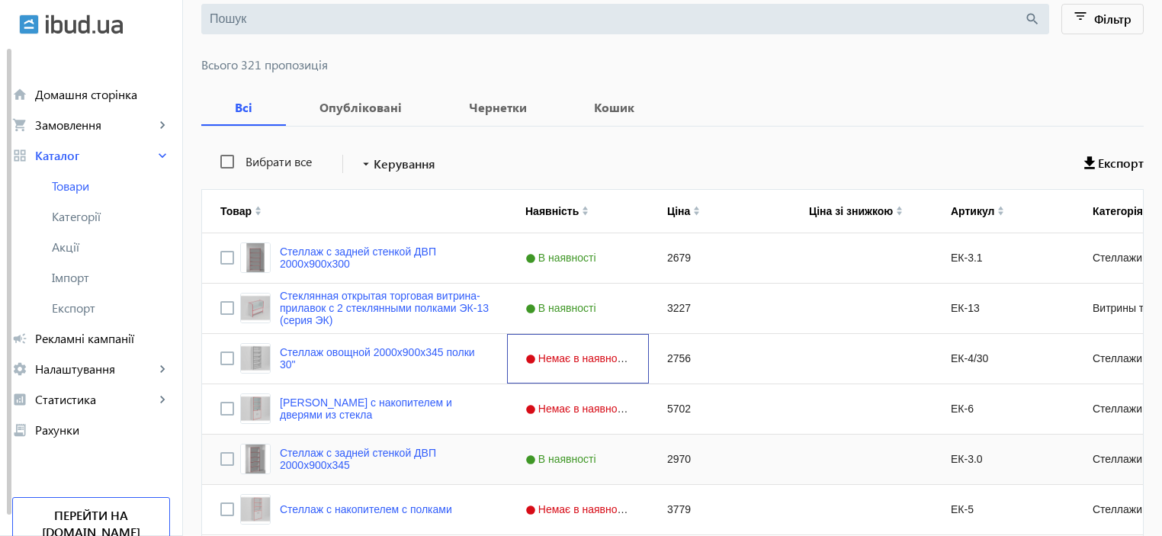
scroll to position [254, 0]
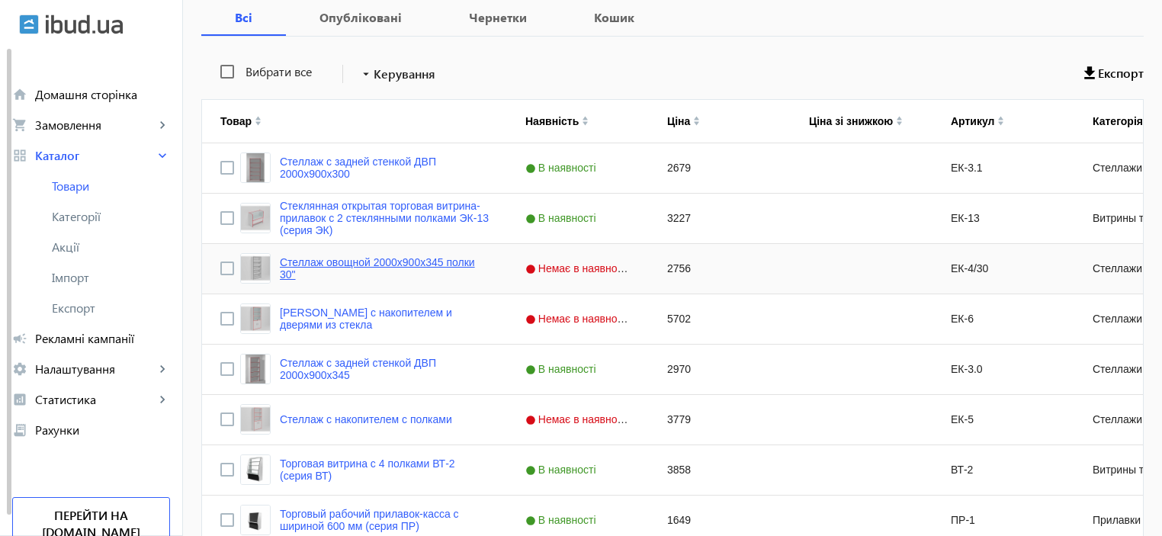
click at [371, 268] on link "Стеллаж овощной 2000х900х345 полки 30"" at bounding box center [384, 268] width 209 height 24
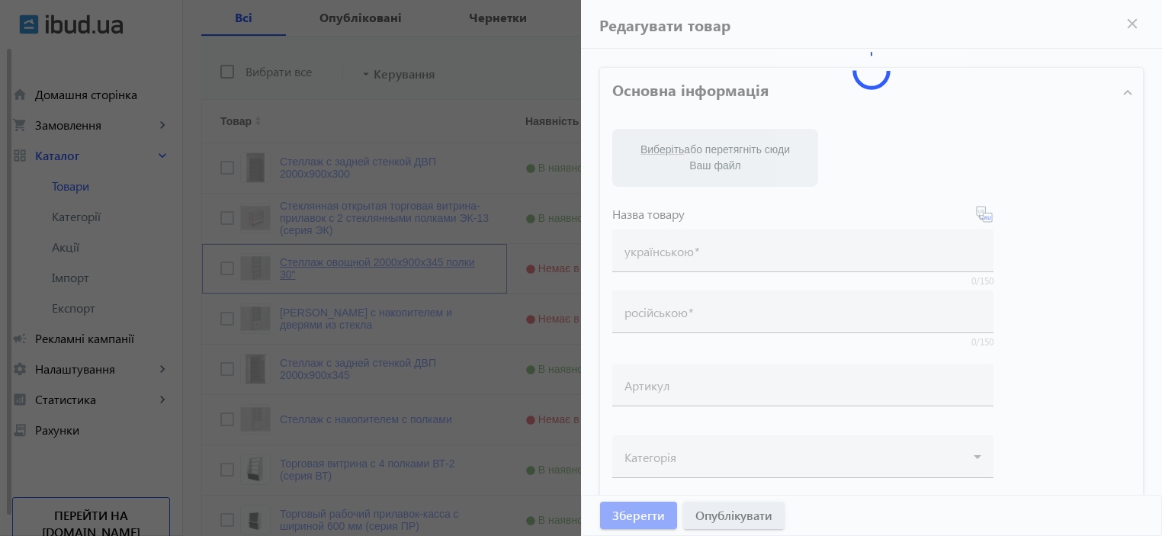
type input "Стеллаж овощной 2000х900х345 полки 30""
type input "ЕК-4/30"
type input "2756"
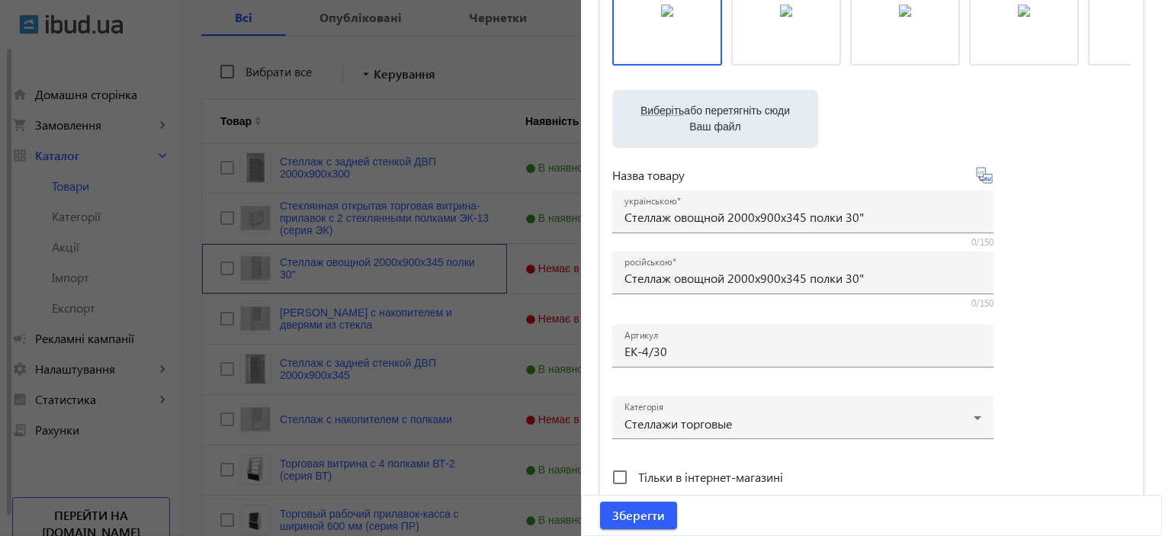
scroll to position [0, 0]
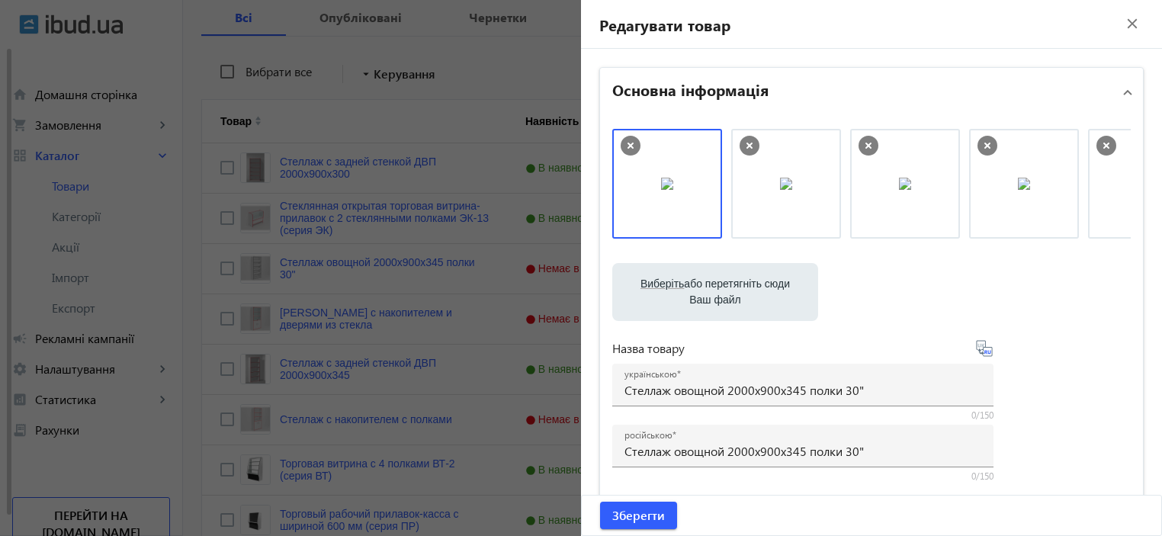
click at [1131, 26] on mat-icon "close" at bounding box center [1132, 23] width 23 height 23
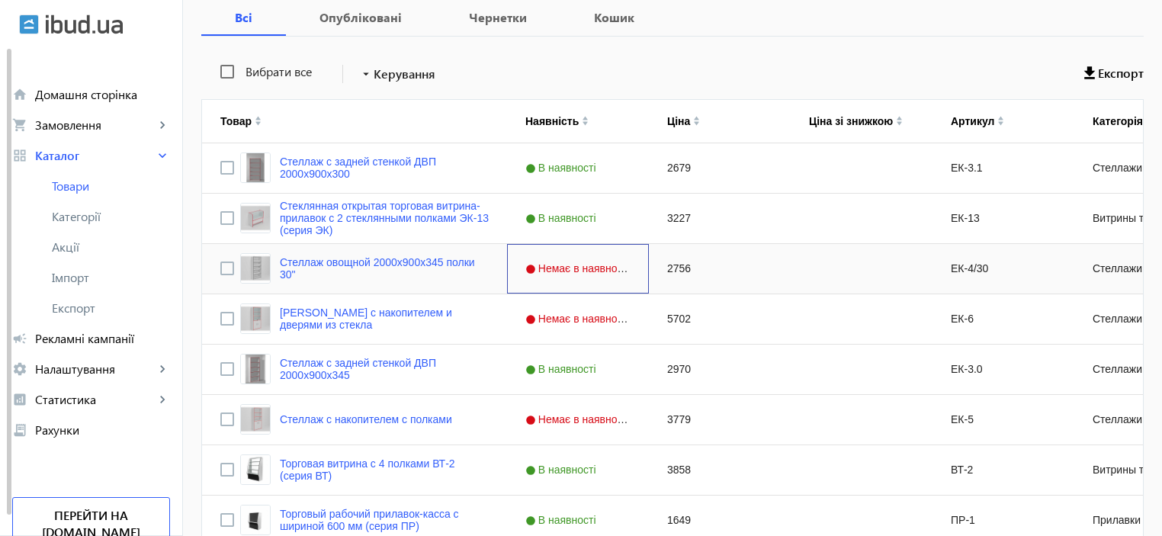
click at [572, 278] on div "Немає в наявності" at bounding box center [578, 269] width 142 height 50
click at [563, 271] on span "Немає в наявності" at bounding box center [580, 268] width 108 height 12
click at [316, 265] on link "Стеллаж овощной 2000х900х345 полки 30"" at bounding box center [384, 268] width 209 height 24
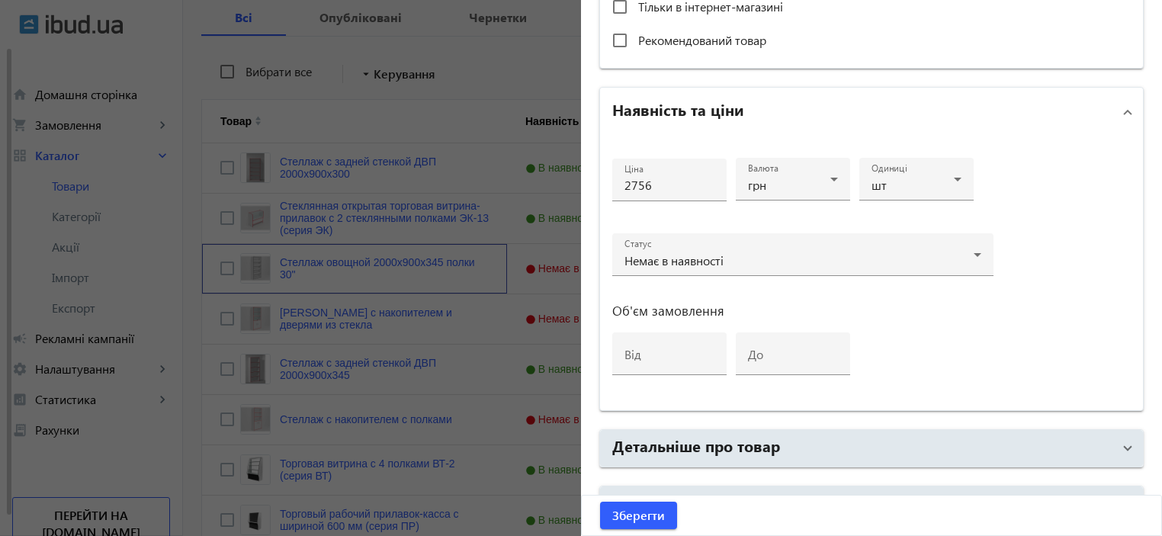
scroll to position [661, 0]
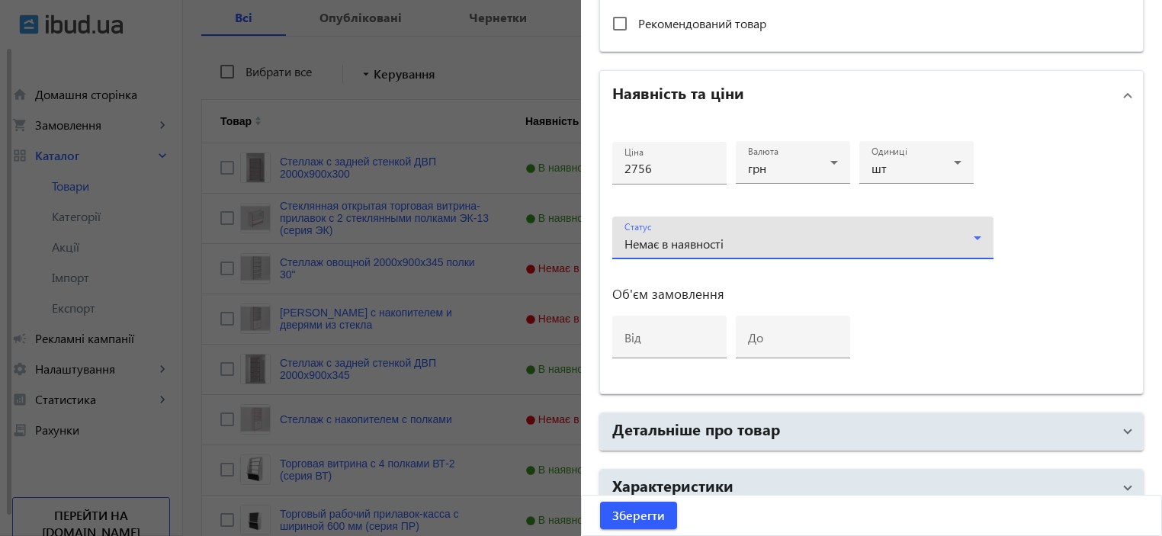
click at [906, 241] on div "Немає в наявності" at bounding box center [799, 244] width 349 height 12
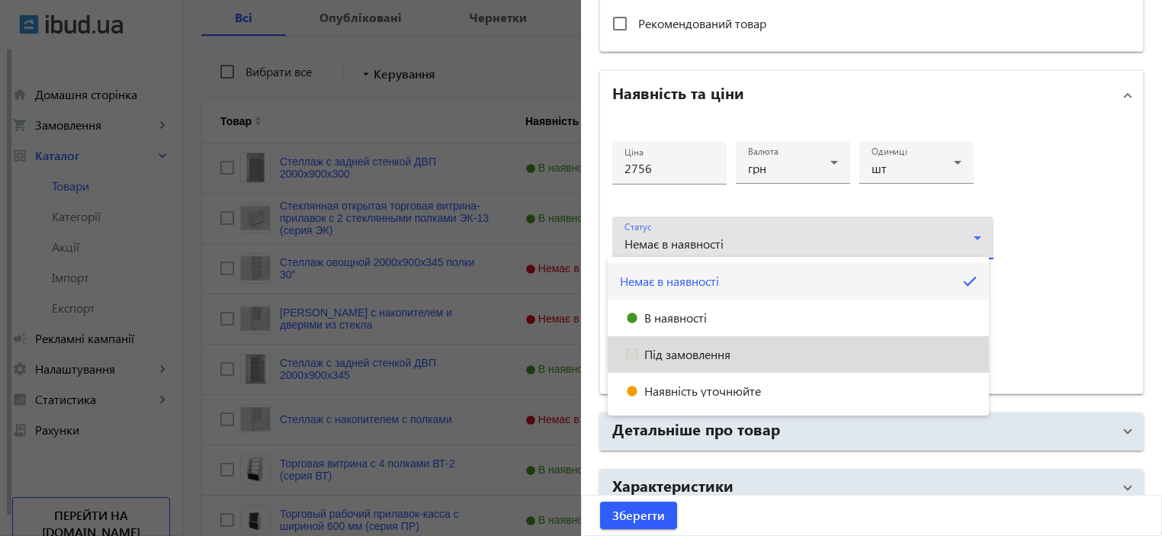
click at [741, 358] on mat-option "Під замовлення" at bounding box center [798, 354] width 381 height 37
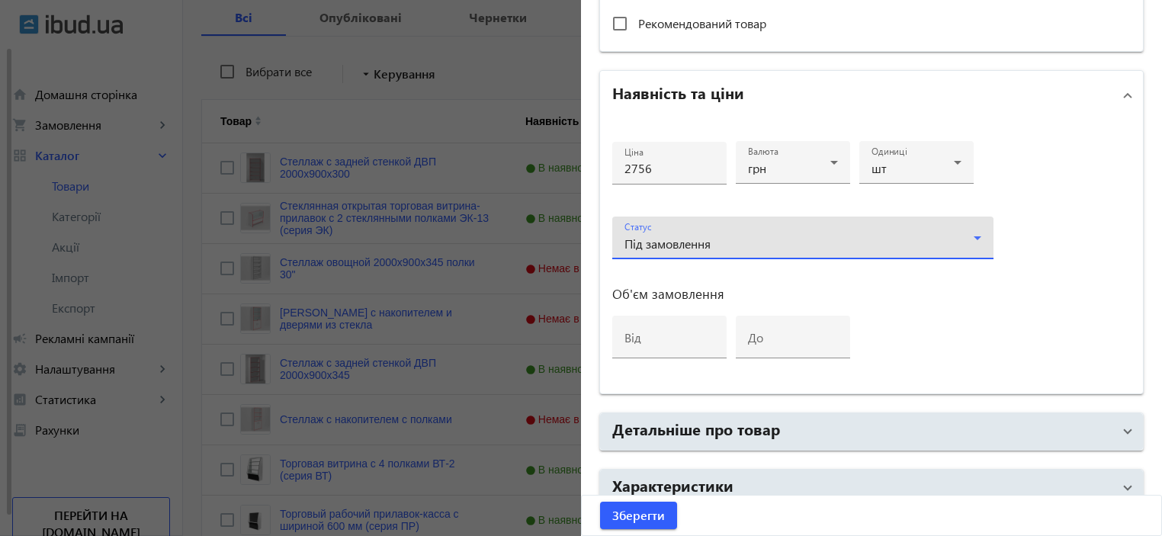
scroll to position [732, 0]
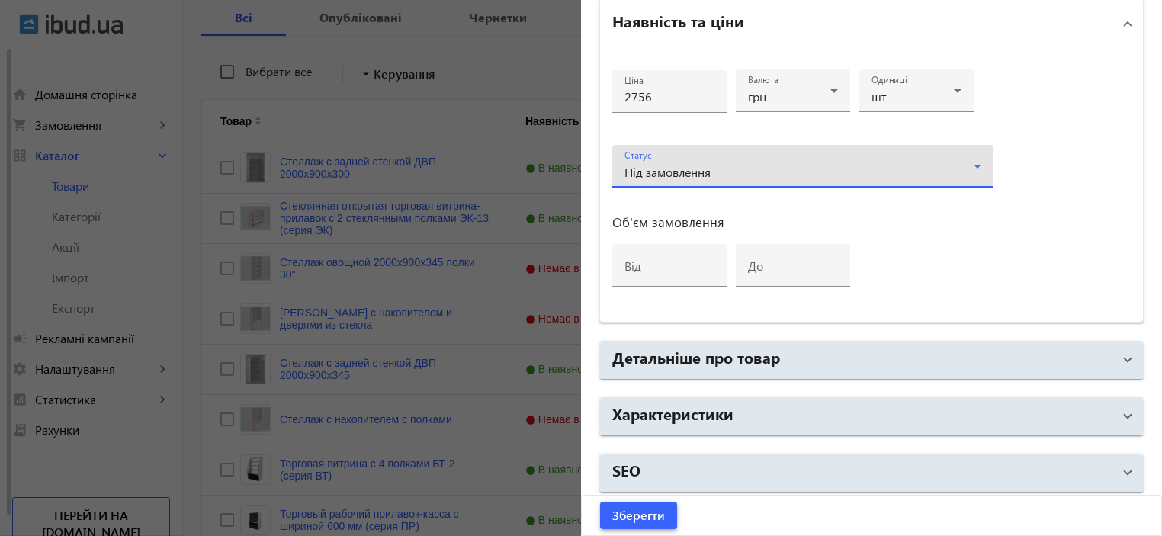
click at [638, 519] on span "Зберегти" at bounding box center [639, 515] width 53 height 17
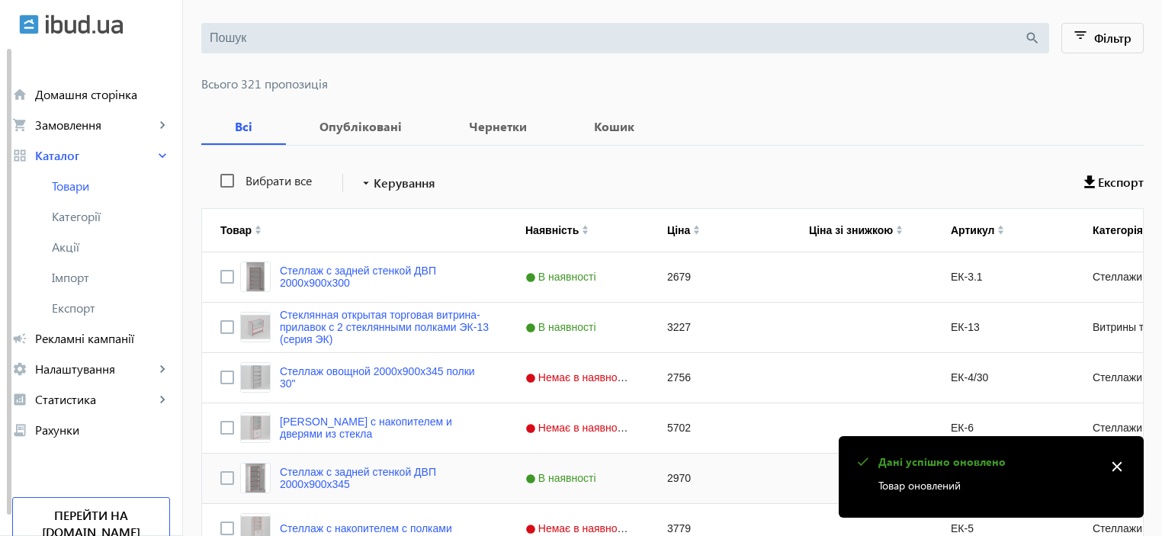
scroll to position [254, 0]
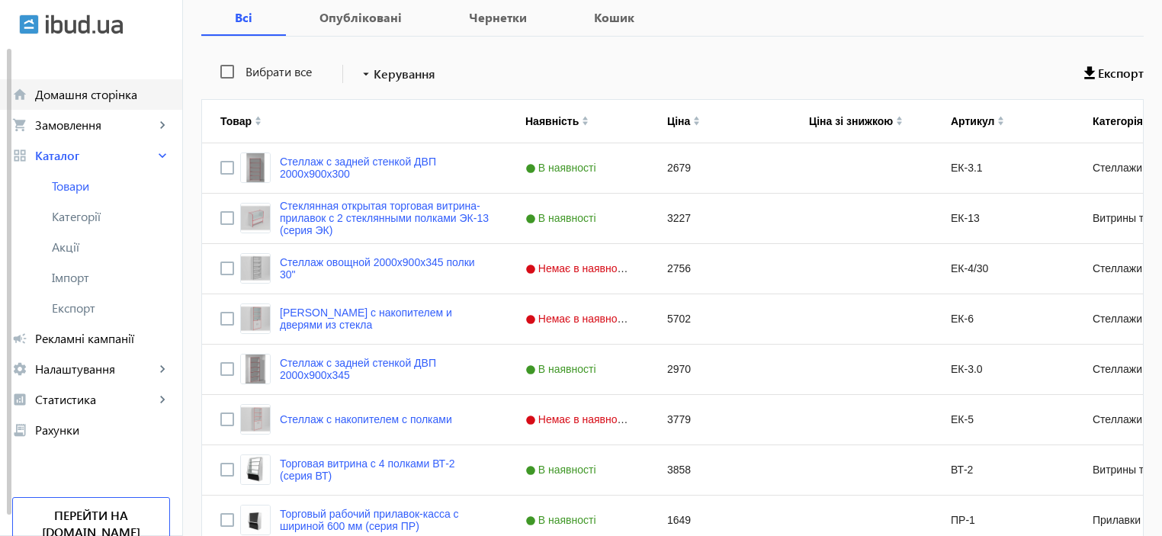
click at [56, 95] on span "Домашня сторінка" at bounding box center [102, 94] width 135 height 15
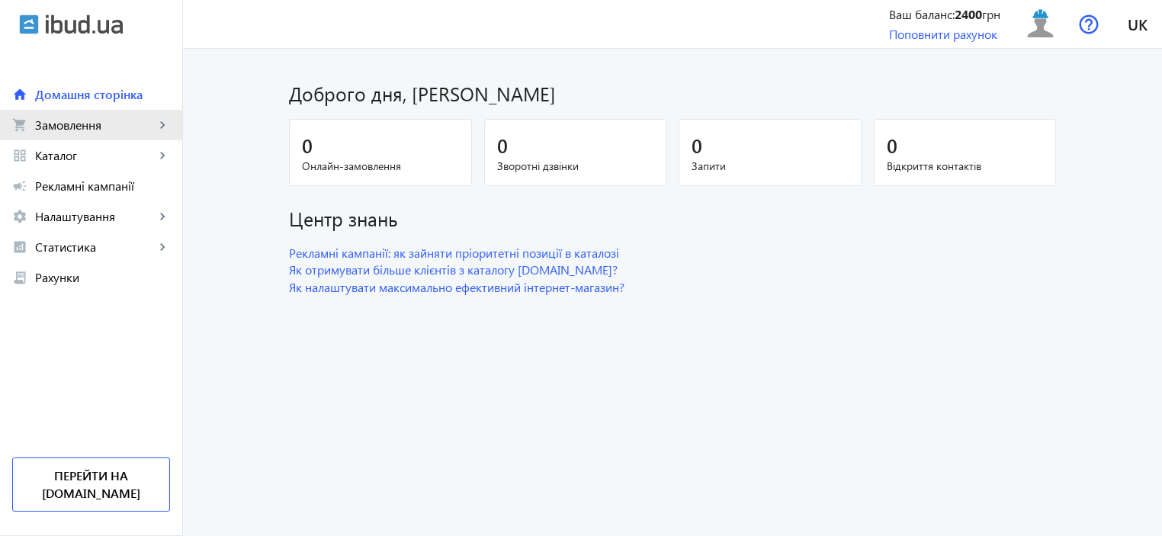
click at [41, 127] on span "Замовлення" at bounding box center [95, 124] width 120 height 15
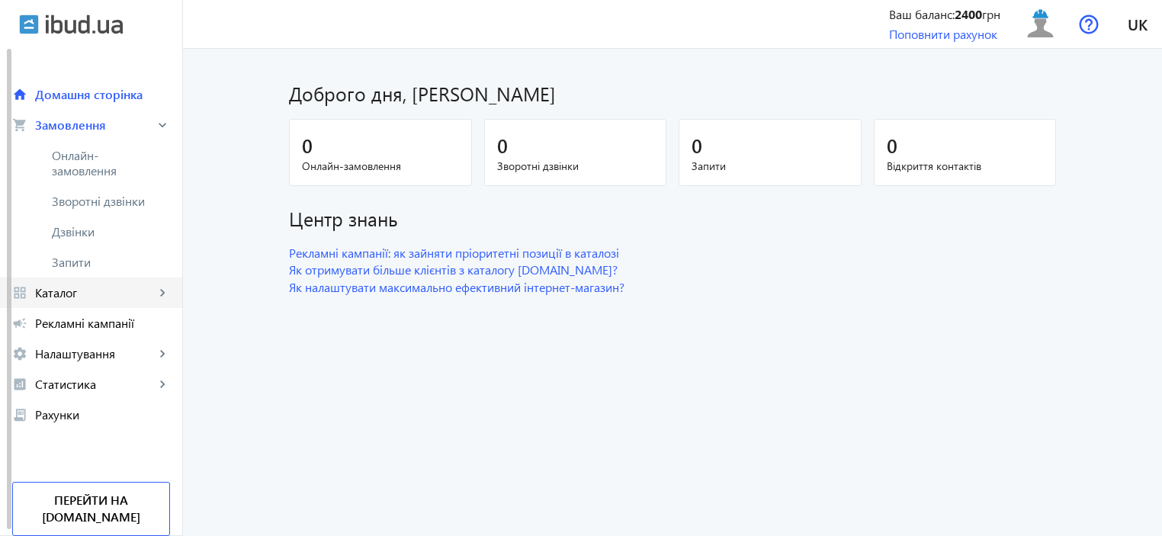
click at [58, 294] on span "Каталог" at bounding box center [95, 292] width 120 height 15
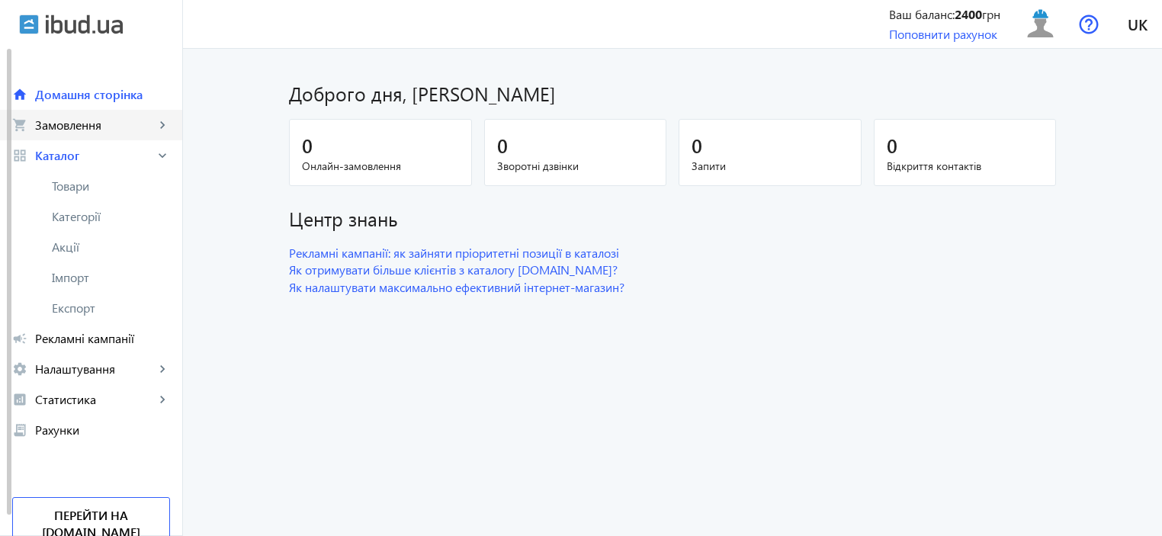
click at [61, 132] on span "Замовлення" at bounding box center [95, 124] width 120 height 15
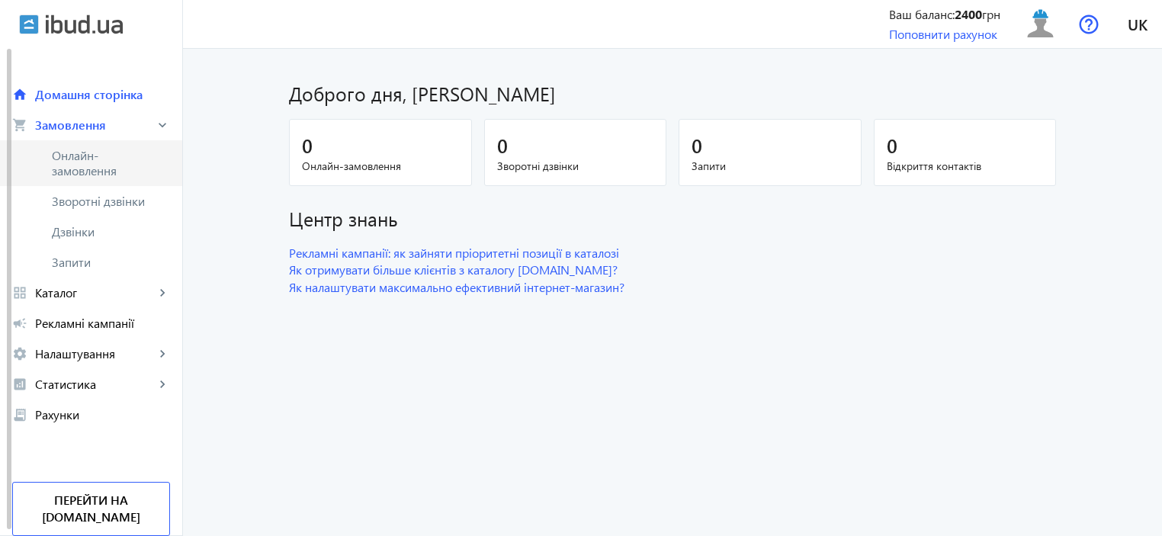
click at [58, 151] on span "Онлайн-замовлення" at bounding box center [102, 163] width 101 height 31
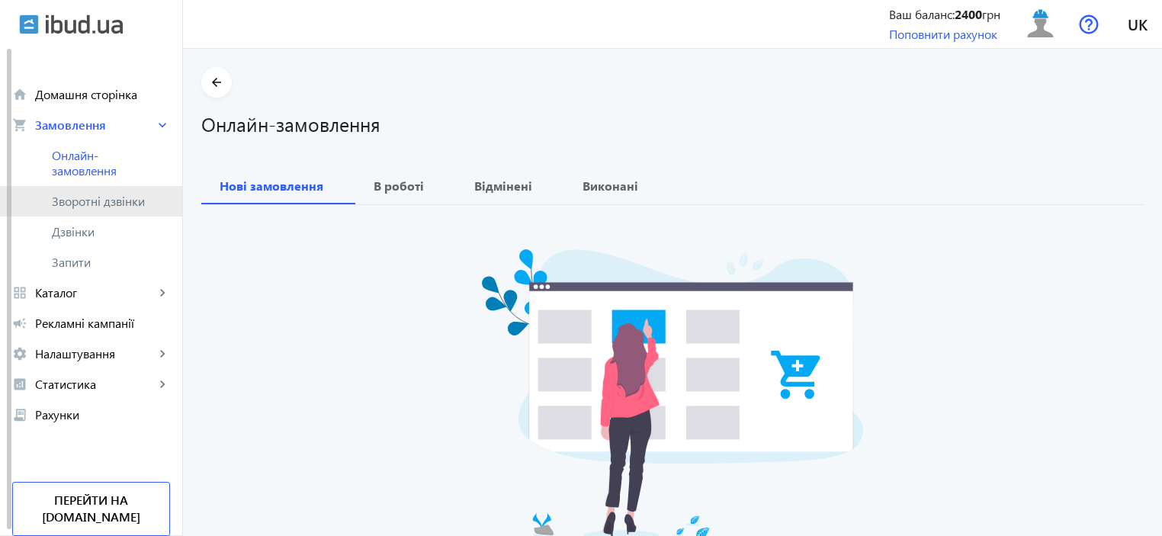
click at [63, 197] on span "Зворотні дзвінки" at bounding box center [102, 201] width 101 height 15
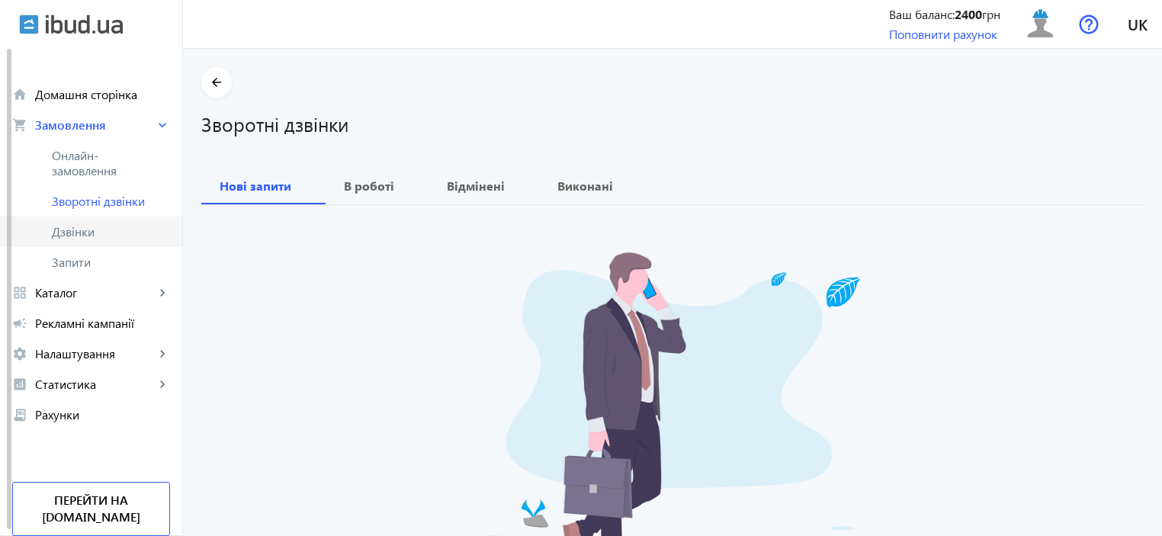
click at [64, 237] on span "Дзвінки" at bounding box center [111, 231] width 118 height 15
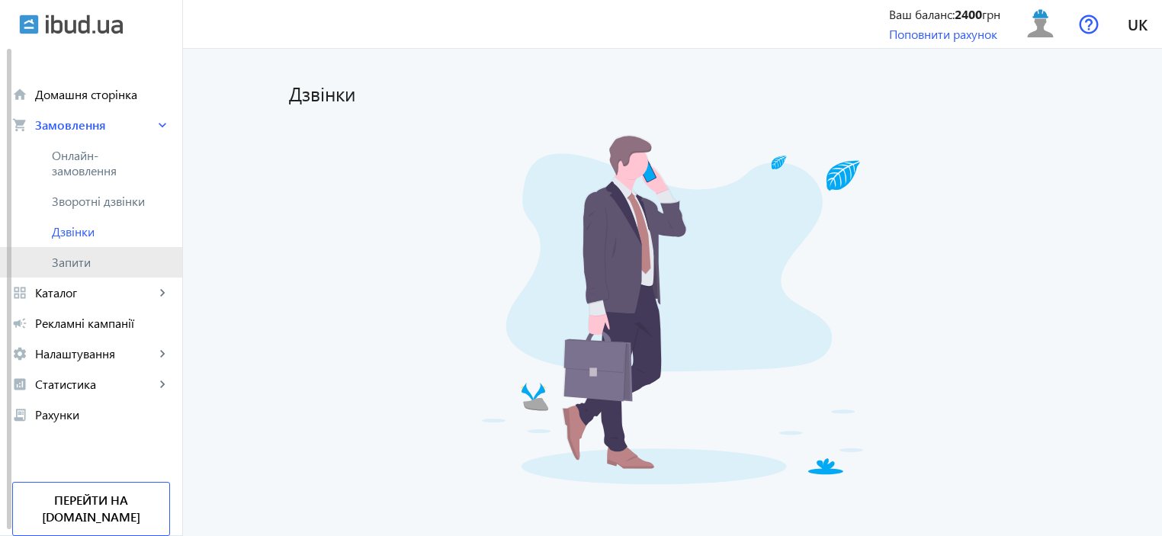
click at [67, 268] on span "Запити" at bounding box center [111, 262] width 118 height 15
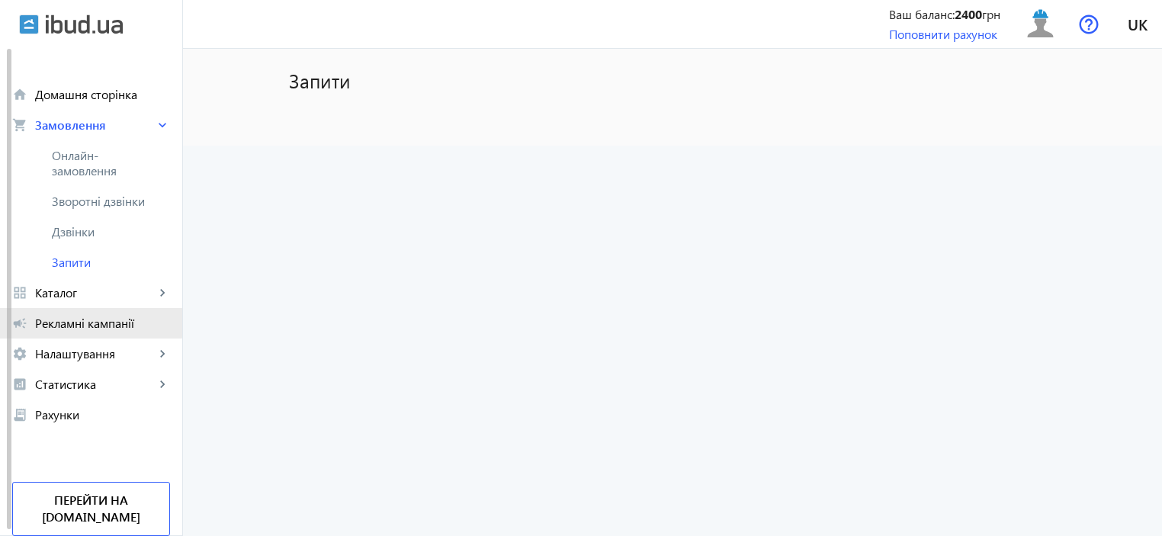
click at [48, 323] on span "Рекламні кампанії" at bounding box center [102, 323] width 135 height 15
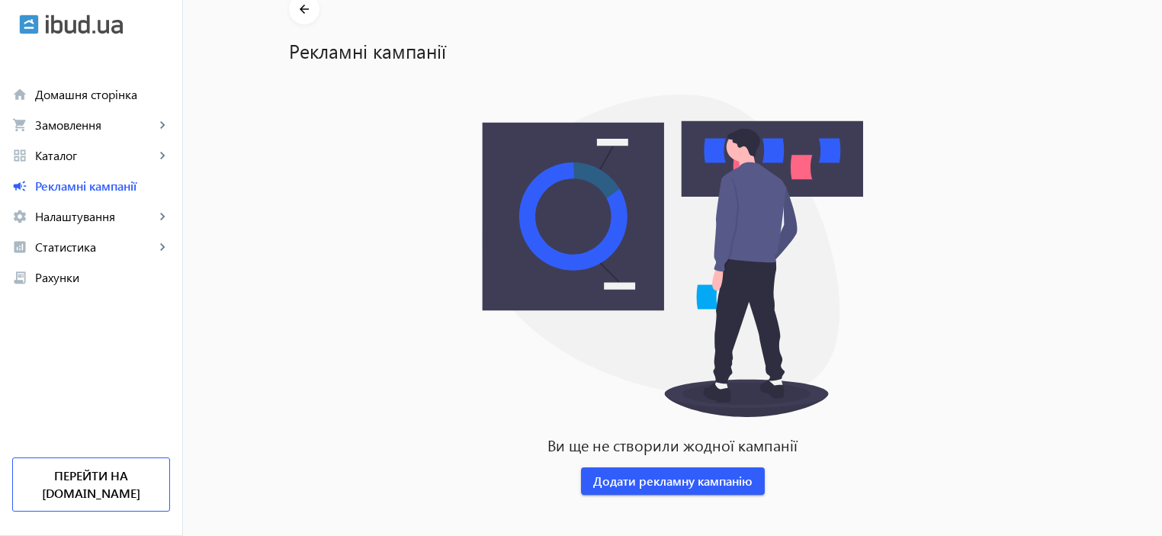
scroll to position [74, 0]
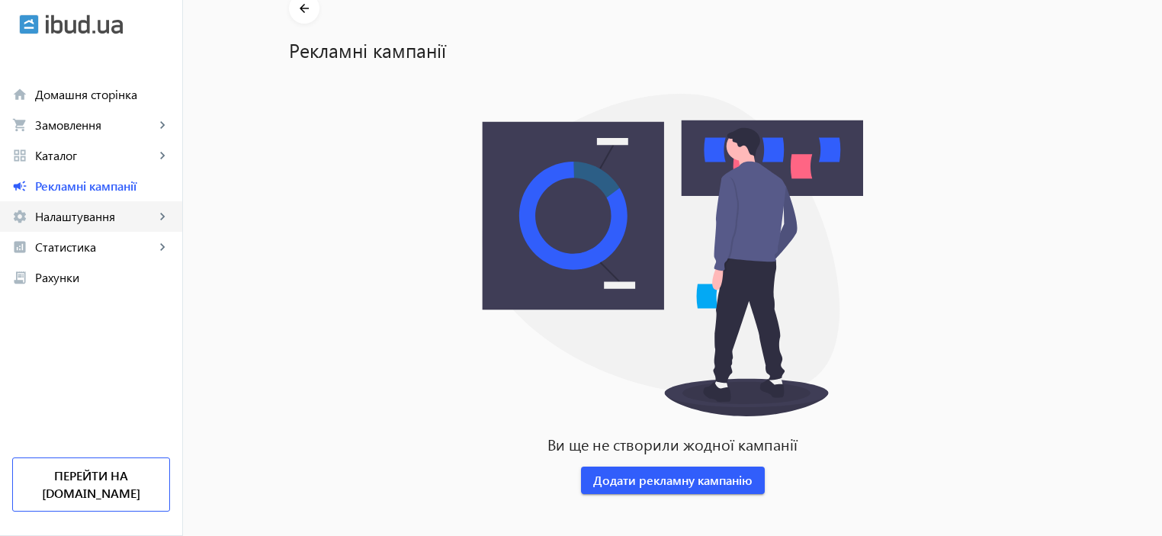
click at [105, 219] on span "Налаштування" at bounding box center [95, 216] width 120 height 15
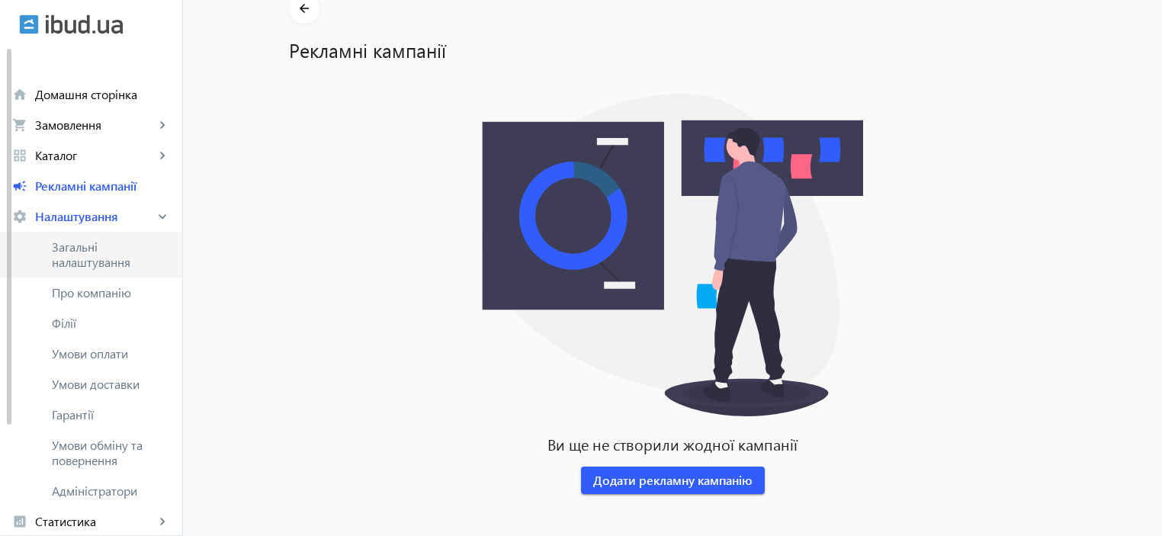
click at [73, 249] on span "Загальні налаштування" at bounding box center [111, 255] width 118 height 31
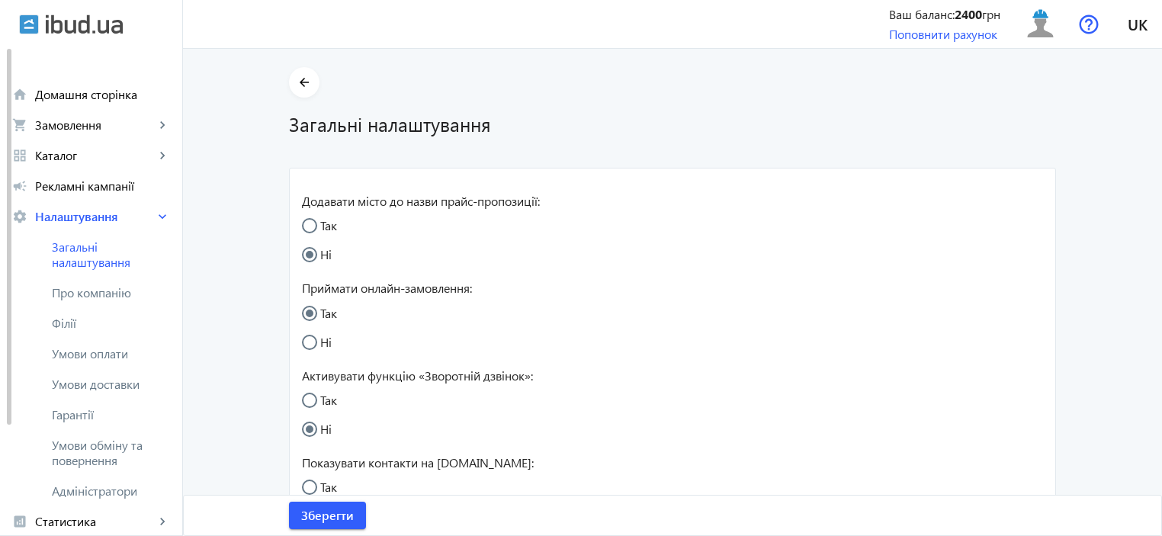
radio input "true"
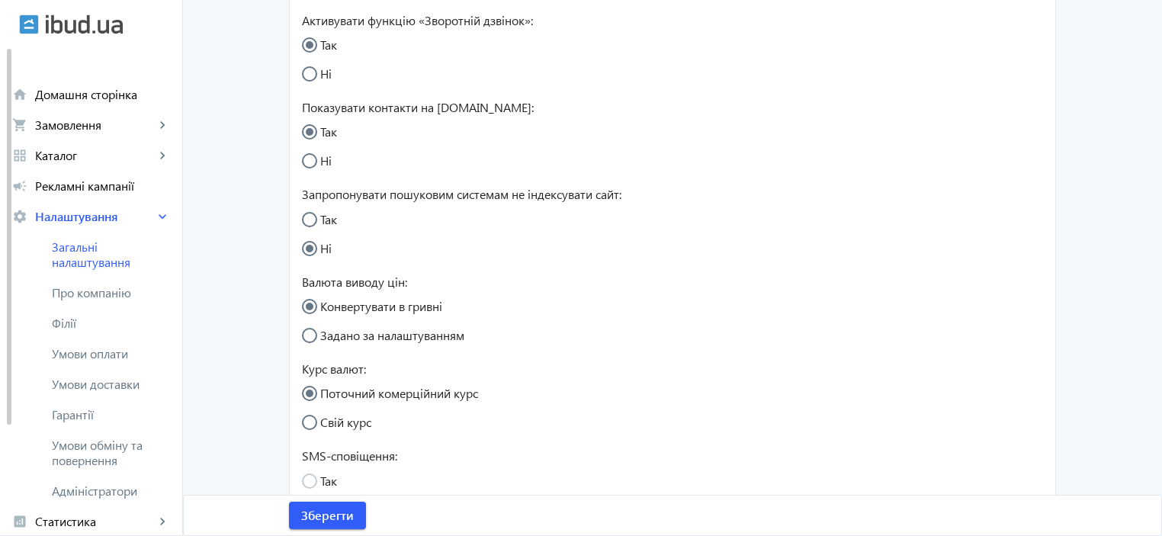
scroll to position [451, 0]
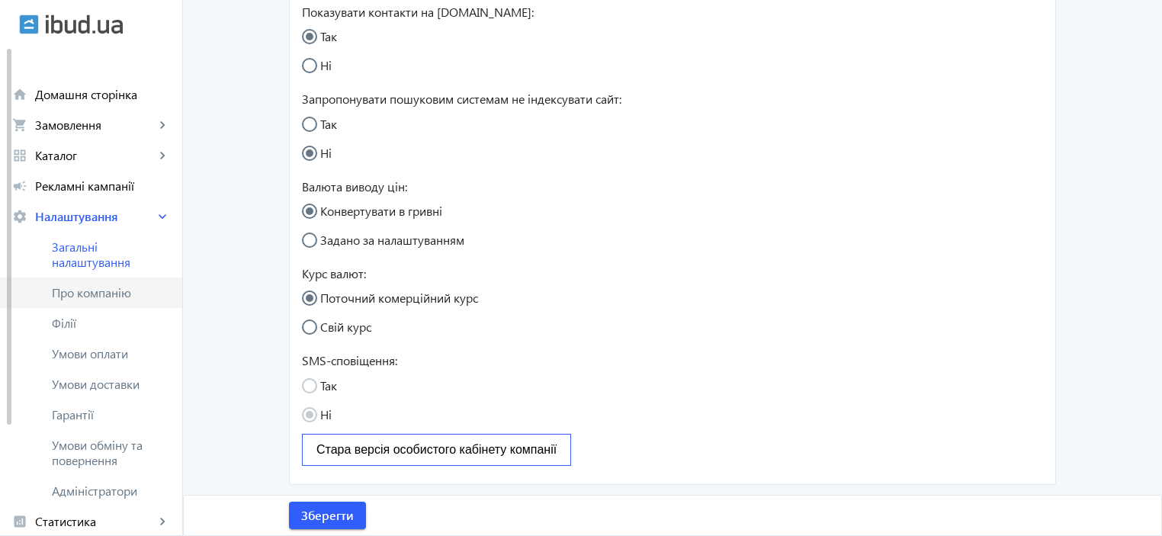
click at [86, 294] on span "Про компанію" at bounding box center [111, 292] width 118 height 15
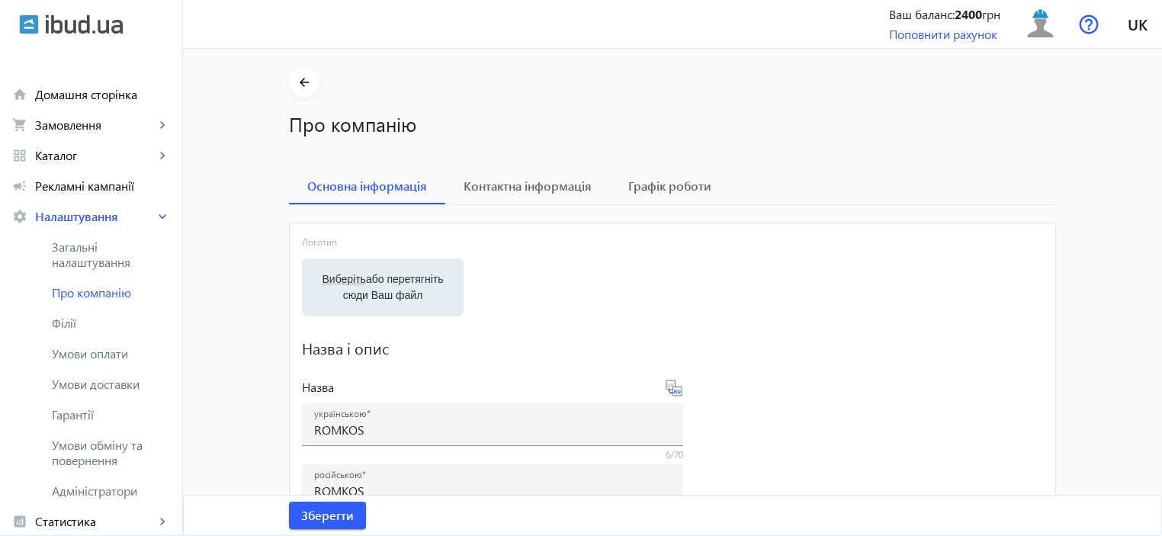
click at [397, 277] on label "Виберіть або перетягніть сюди Ваш файл" at bounding box center [382, 287] width 137 height 43
click at [397, 280] on input "Виберіть або перетягніть сюди Ваш файл" at bounding box center [382, 289] width 137 height 18
type input "C:\fakepath\лого укр jpeg.jpg"
